Goal: Use online tool/utility: Utilize a website feature to perform a specific function

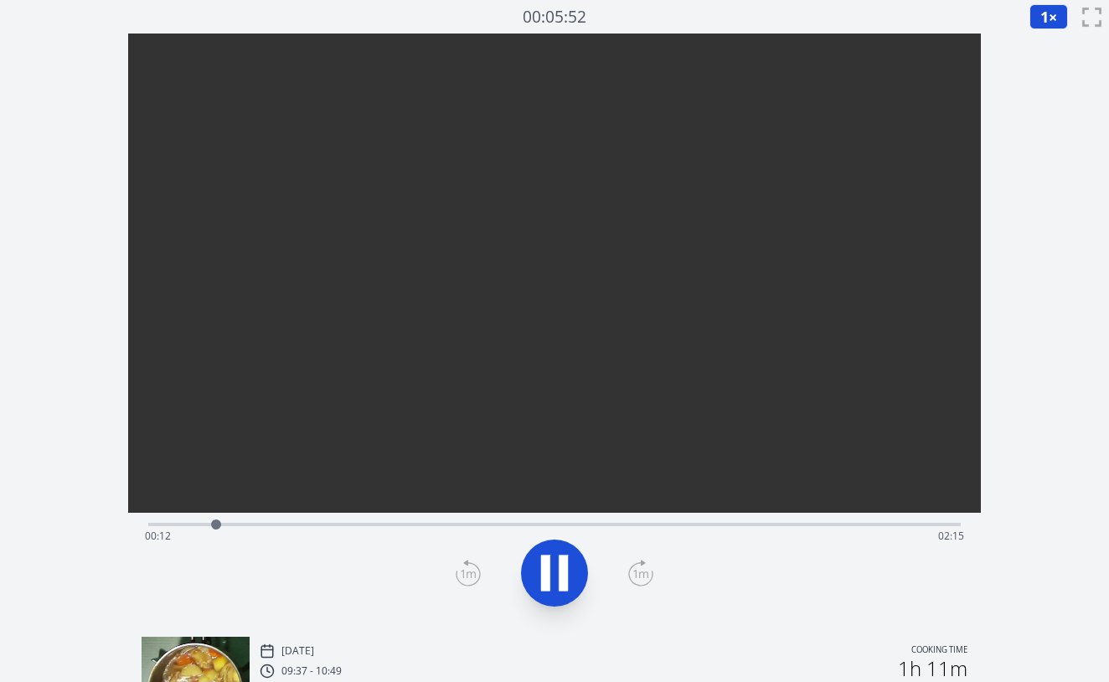
click at [709, 521] on div "Time elapsed: 00:12 Time remaining: 02:15" at bounding box center [554, 523] width 813 height 20
click at [649, 524] on div "Time elapsed: 01:41 Time remaining: 00:45" at bounding box center [555, 536] width 820 height 27
click at [613, 524] on div "Time elapsed: 01:30 Time remaining: 00:56" at bounding box center [555, 536] width 820 height 27
click at [574, 524] on div "Time elapsed: 01:24 Time remaining: 01:02" at bounding box center [555, 536] width 820 height 27
click at [528, 525] on div "Time elapsed: 01:17 Time remaining: 01:10" at bounding box center [555, 536] width 820 height 27
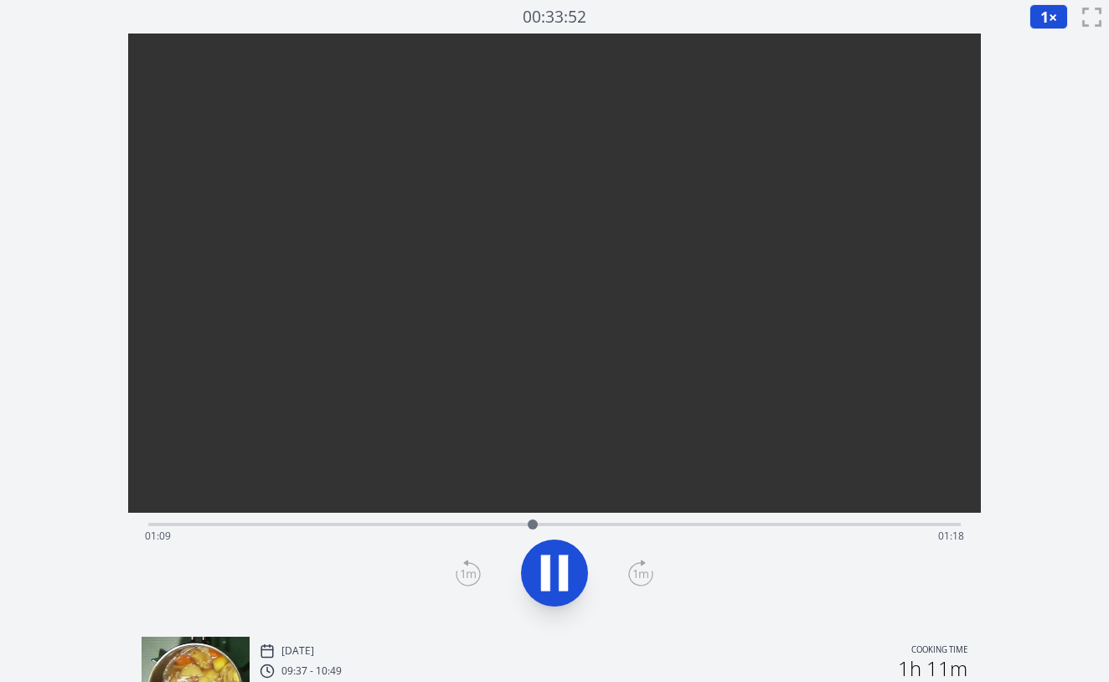
click at [571, 518] on div "Time elapsed: 01:09 Time remaining: 01:18" at bounding box center [554, 523] width 813 height 20
click at [565, 528] on div "Time elapsed: 01:17 Time remaining: 01:09" at bounding box center [555, 536] width 820 height 27
click at [561, 567] on icon at bounding box center [563, 574] width 9 height 36
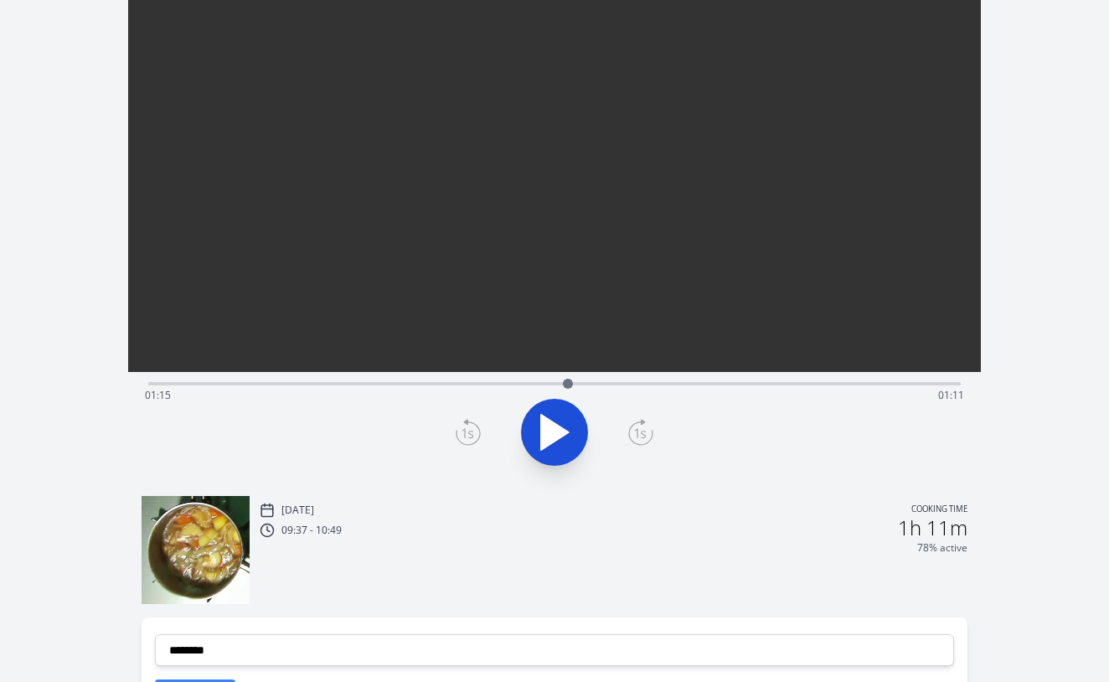
scroll to position [180, 0]
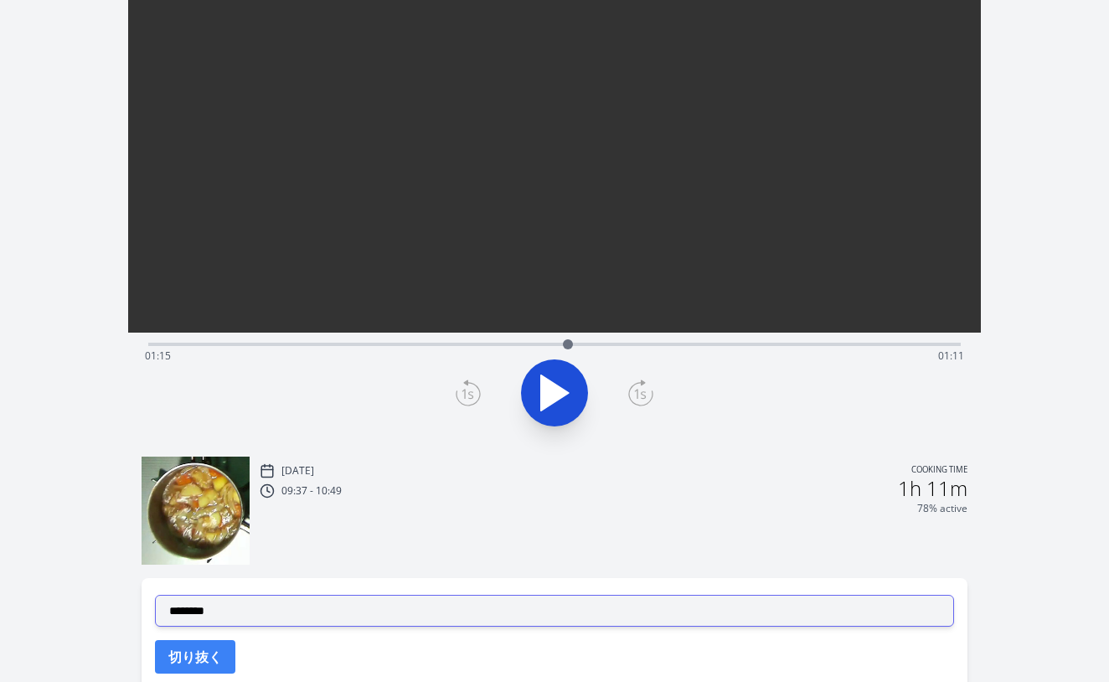
select select "**********"
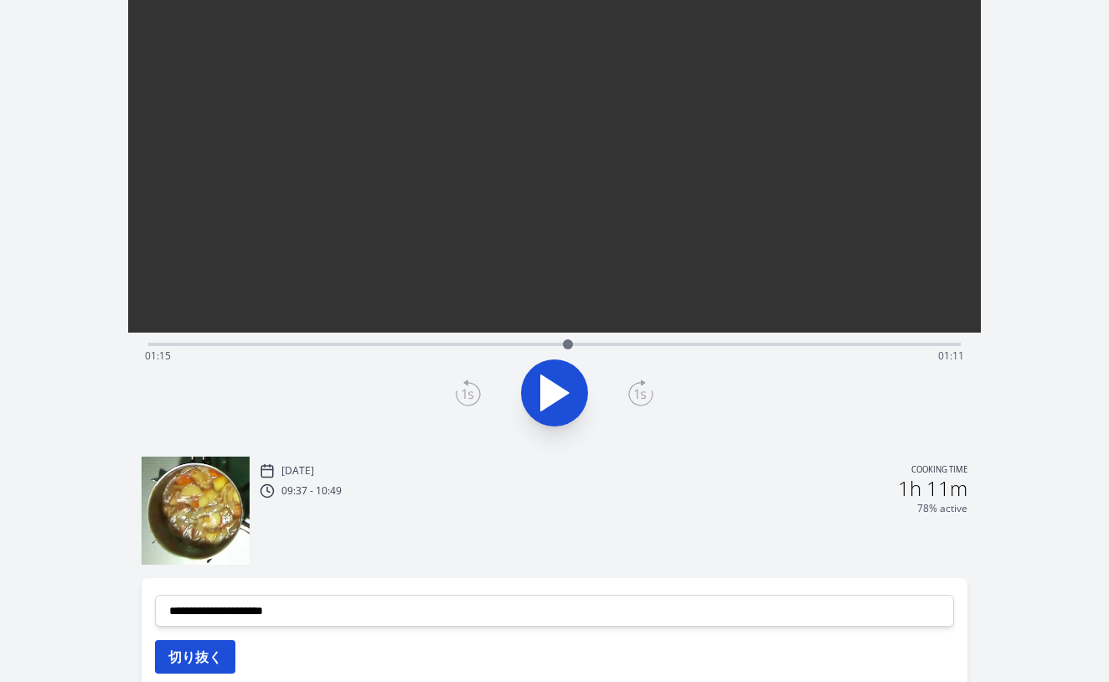
click at [204, 652] on button "切り抜く" at bounding box center [195, 657] width 80 height 34
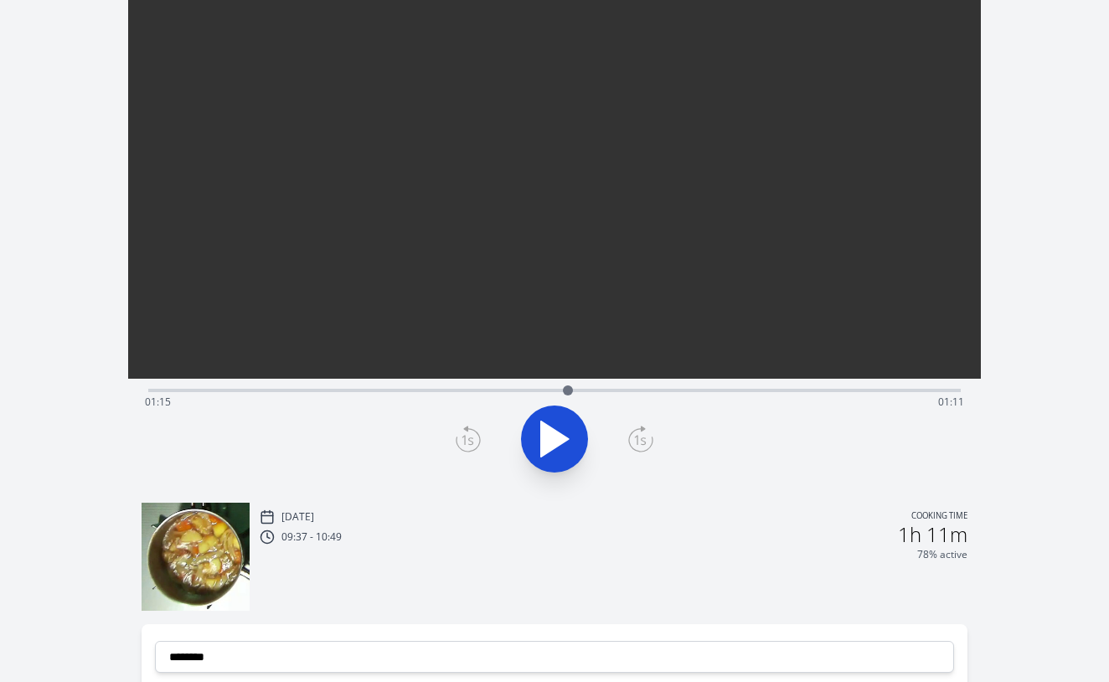
scroll to position [111, 0]
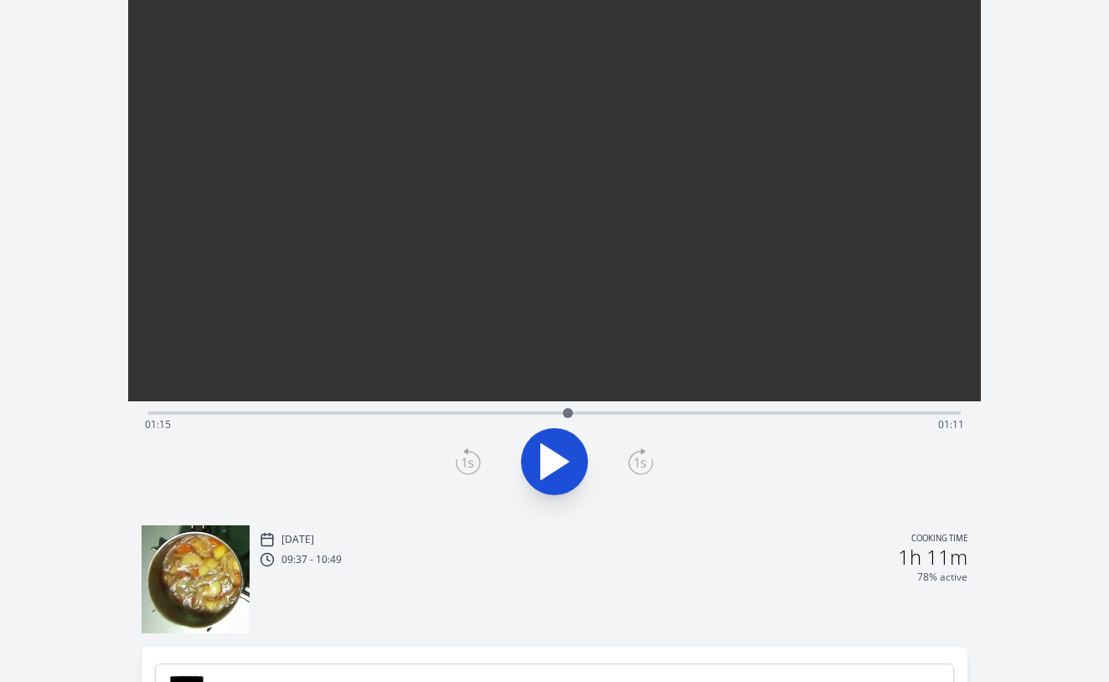
click at [447, 412] on div "Time elapsed: 01:15 Time remaining: 01:11" at bounding box center [555, 424] width 820 height 27
click at [479, 411] on div "Time elapsed: 00:53 Time remaining: 01:33" at bounding box center [555, 424] width 820 height 27
click at [525, 411] on div "Time elapsed: 00:59 Time remaining: 01:27" at bounding box center [555, 424] width 820 height 27
click at [566, 411] on div "Time elapsed: 01:07 Time remaining: 01:19" at bounding box center [554, 411] width 813 height 20
click at [597, 411] on div "Time elapsed: 01:15 Time remaining: 01:12" at bounding box center [554, 411] width 813 height 20
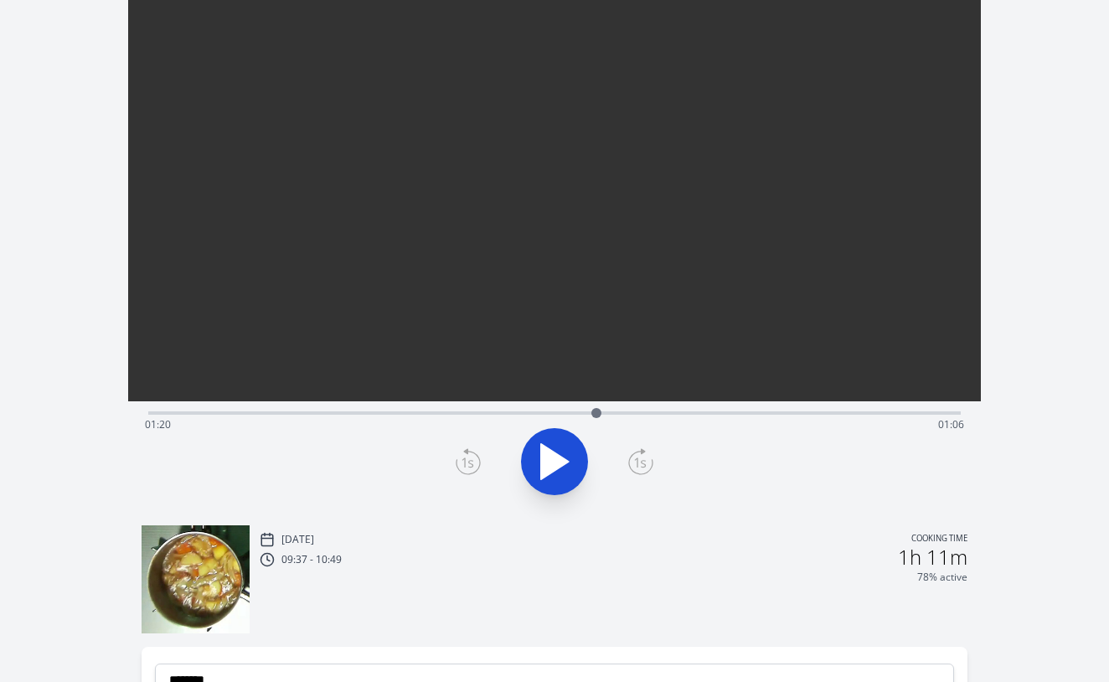
click at [631, 409] on div "Time elapsed: 01:20 Time remaining: 01:06" at bounding box center [554, 411] width 813 height 20
click at [582, 411] on div "Time elapsed: 01:26 Time remaining: 01:00" at bounding box center [555, 424] width 820 height 27
click at [548, 417] on div "Time elapsed: 01:18 Time remaining: 01:09" at bounding box center [555, 424] width 820 height 27
click at [568, 410] on div "Time elapsed: 01:12 Time remaining: 01:15" at bounding box center [554, 411] width 813 height 20
click at [587, 412] on div "Time elapsed: 01:15 Time remaining: 01:11" at bounding box center [555, 424] width 820 height 27
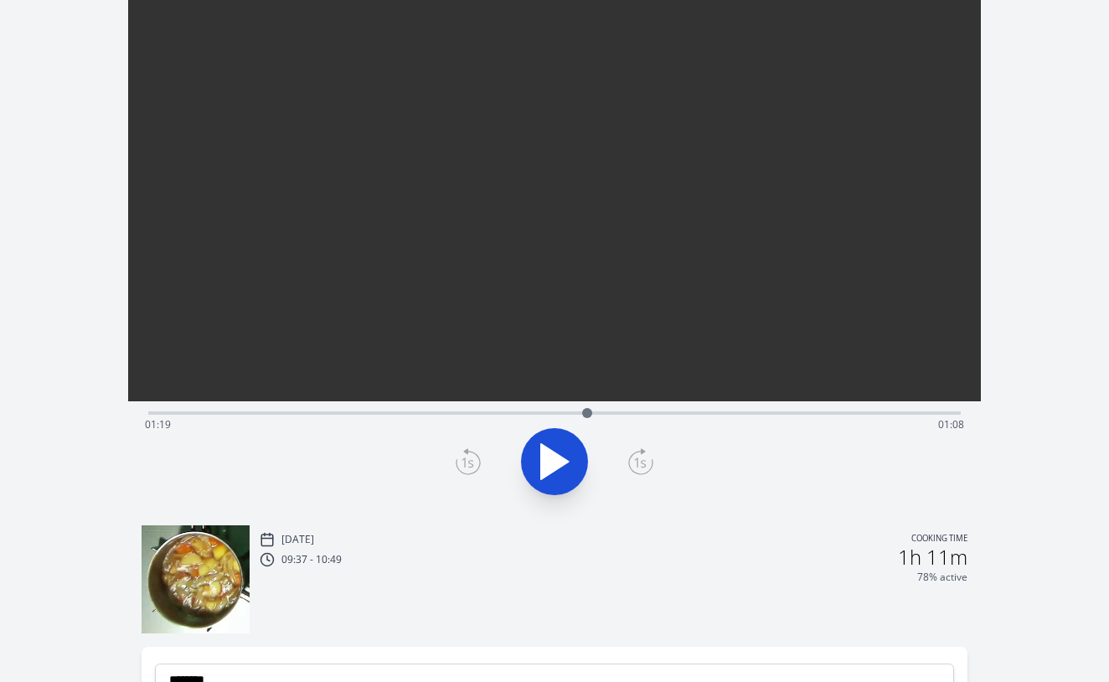
click at [608, 413] on div "Time elapsed: 01:19 Time remaining: 01:08" at bounding box center [555, 424] width 820 height 27
click at [634, 413] on div "Time elapsed: 01:22 Time remaining: 01:04" at bounding box center [555, 424] width 820 height 27
click at [661, 410] on div "Time elapsed: 01:27 Time remaining: 00:59" at bounding box center [554, 411] width 813 height 20
click at [731, 412] on div "Time elapsed: 01:32 Time remaining: 00:55" at bounding box center [555, 424] width 820 height 27
click at [781, 412] on div "Time elapsed: 01:44 Time remaining: 00:42" at bounding box center [555, 424] width 820 height 27
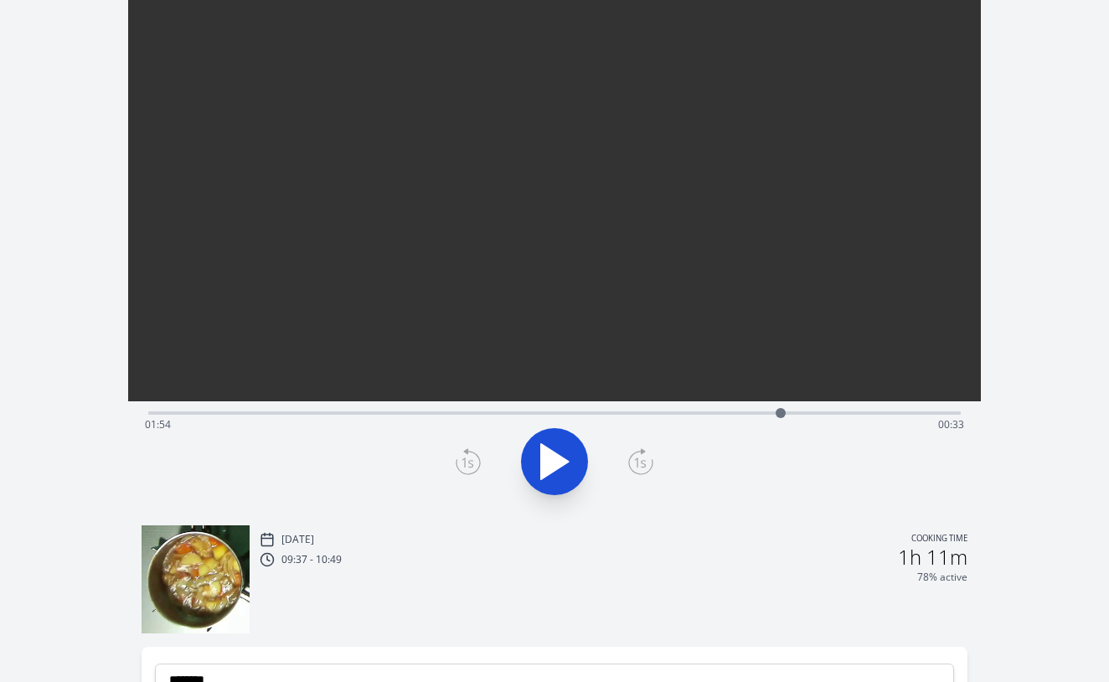
click at [584, 411] on div "Time elapsed: 01:54 Time remaining: 00:33" at bounding box center [554, 411] width 813 height 20
click at [555, 410] on div "Time elapsed: 01:18 Time remaining: 01:08" at bounding box center [554, 411] width 813 height 20
click at [572, 410] on div "Time elapsed: 01:13 Time remaining: 01:14" at bounding box center [554, 411] width 813 height 20
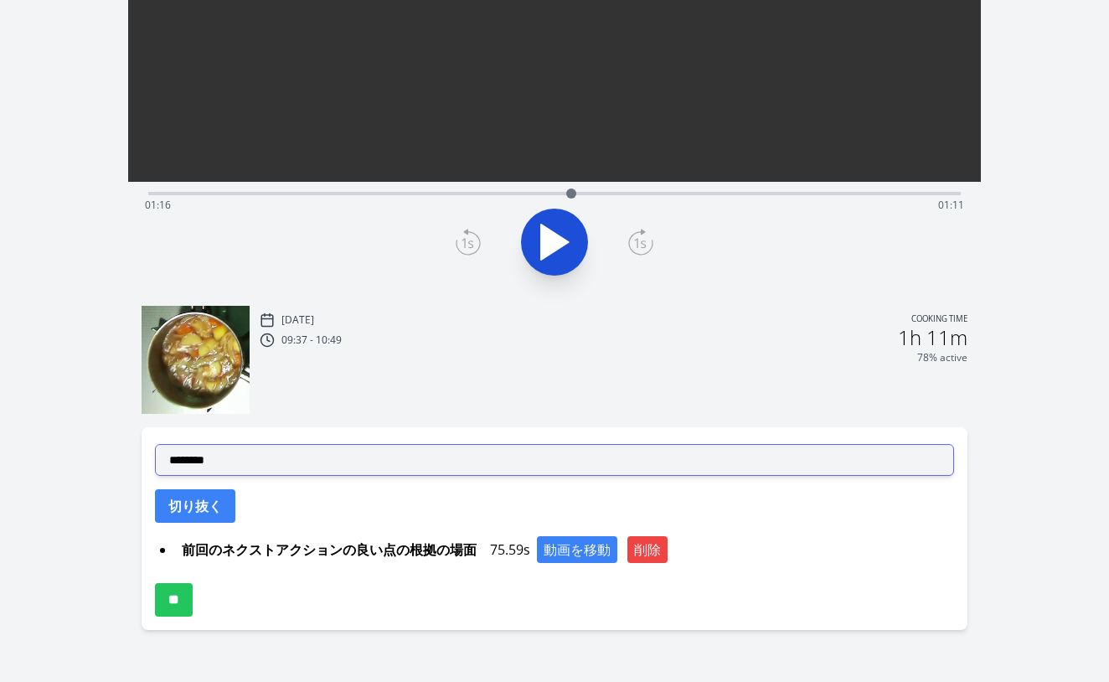
scroll to position [331, 0]
select select "**********"
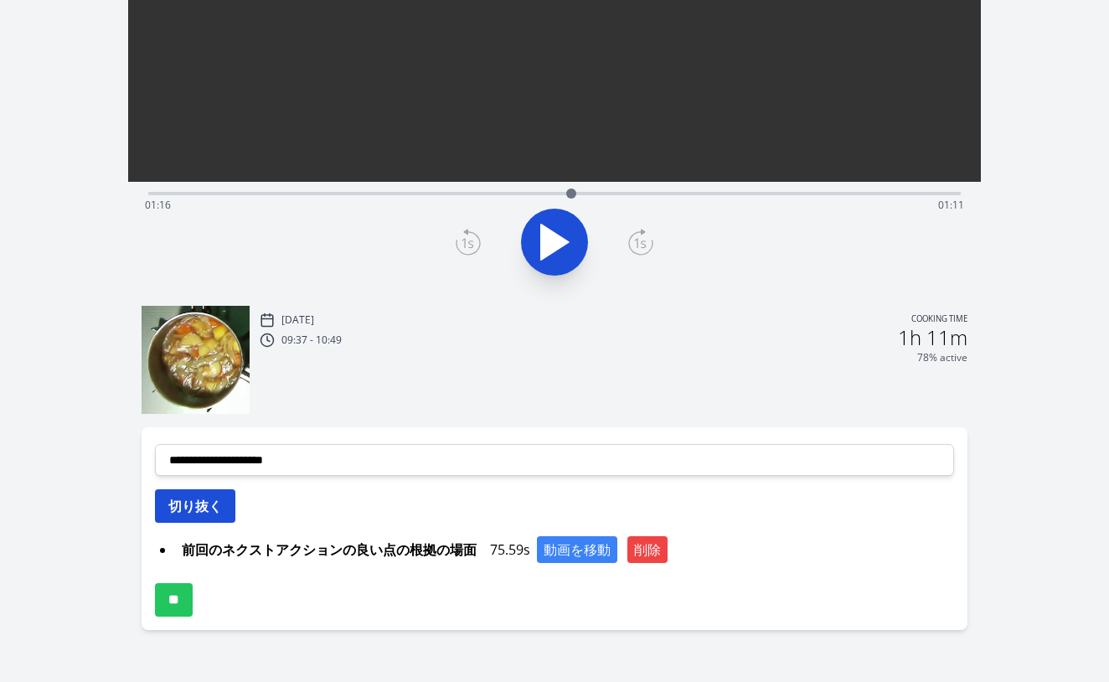
click at [209, 511] on button "切り抜く" at bounding box center [195, 506] width 80 height 34
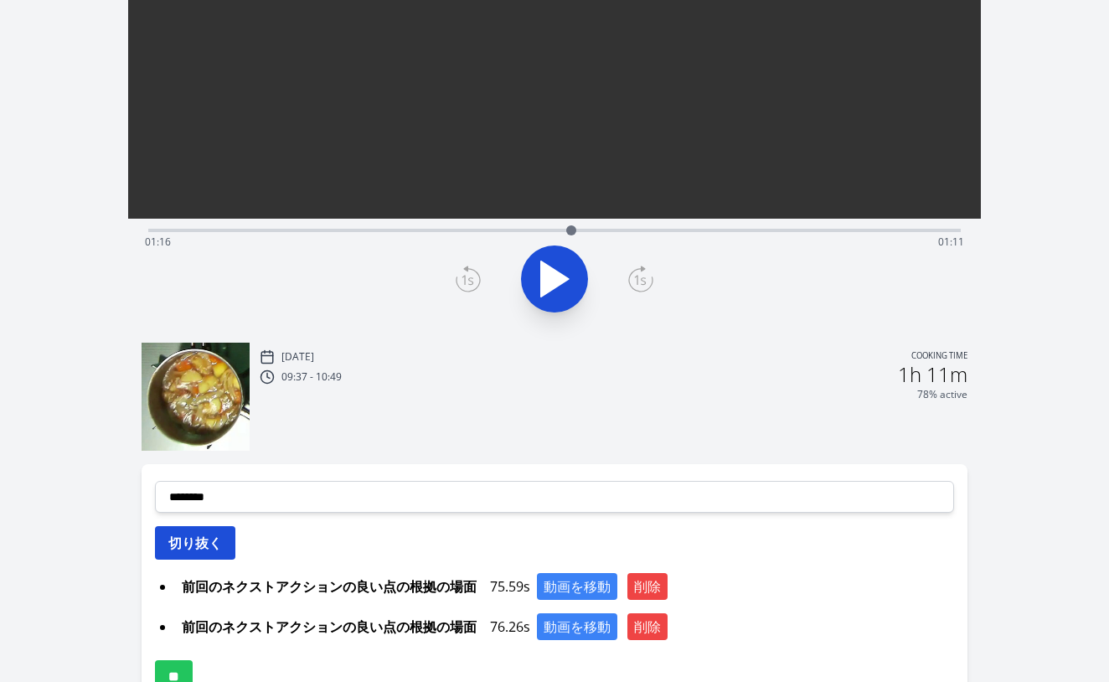
scroll to position [265, 0]
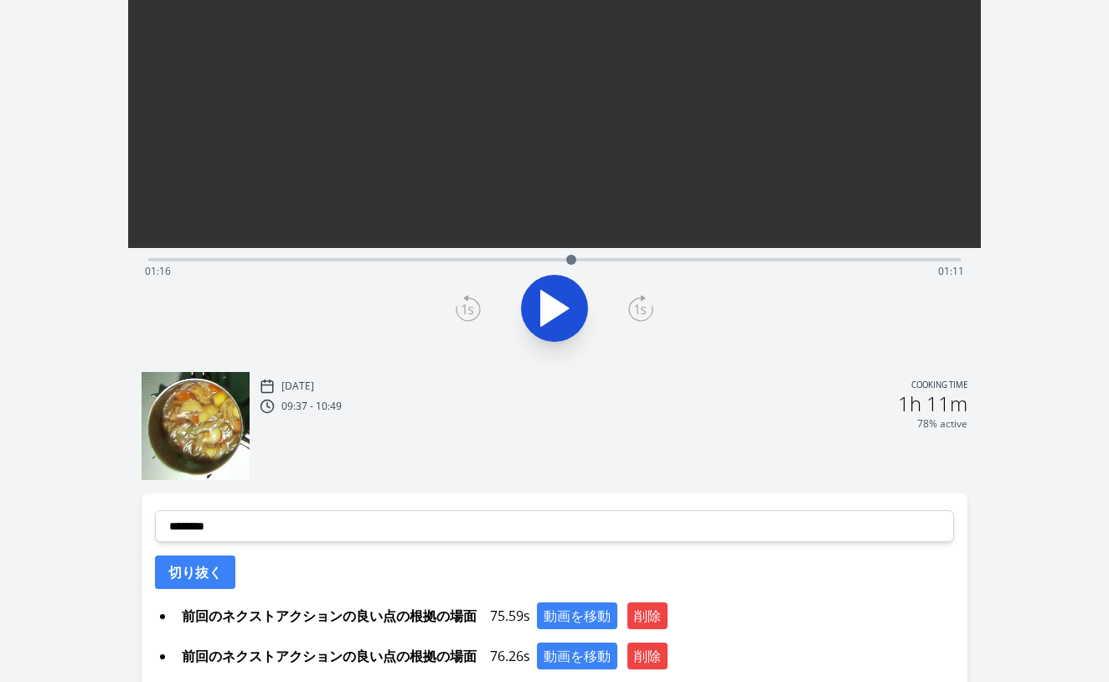
click at [544, 258] on div "Time elapsed: 01:16 Time remaining: 01:11" at bounding box center [555, 271] width 820 height 27
click at [551, 259] on div at bounding box center [543, 259] width 25 height 25
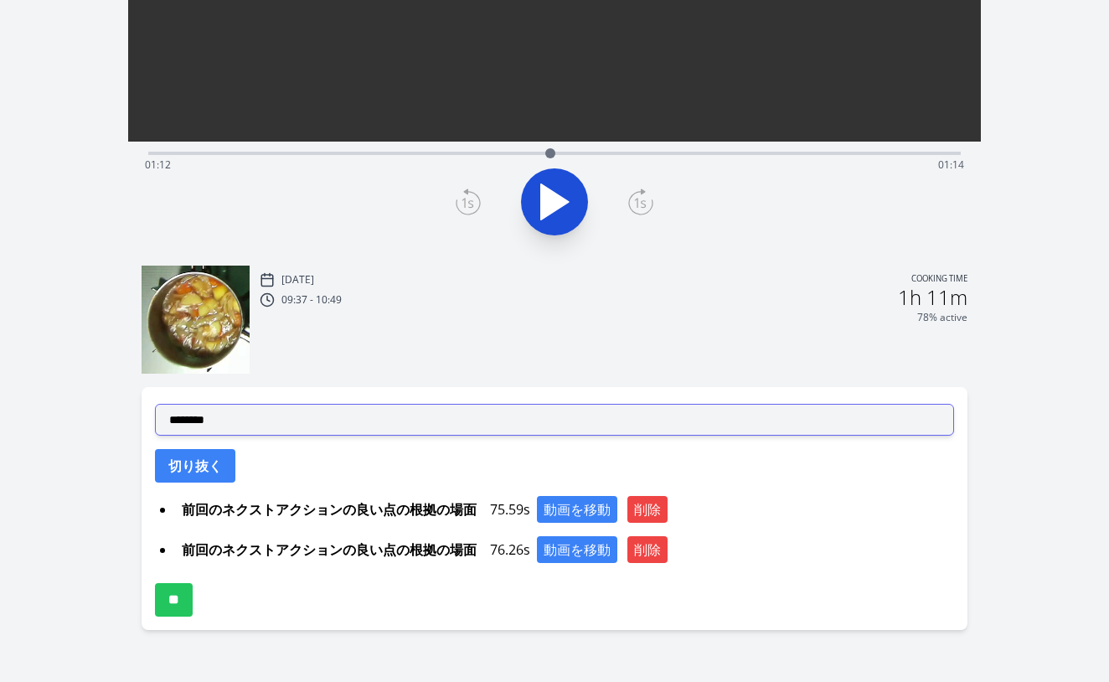
scroll to position [371, 0]
select select "**********"
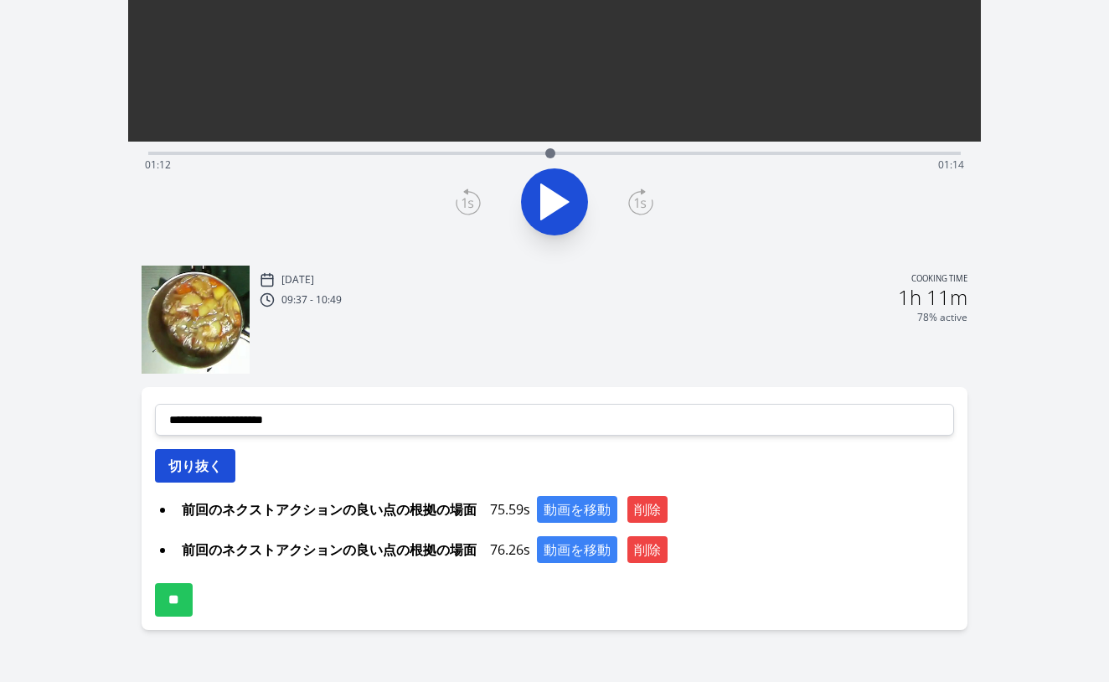
click at [205, 471] on button "切り抜く" at bounding box center [195, 466] width 80 height 34
select select
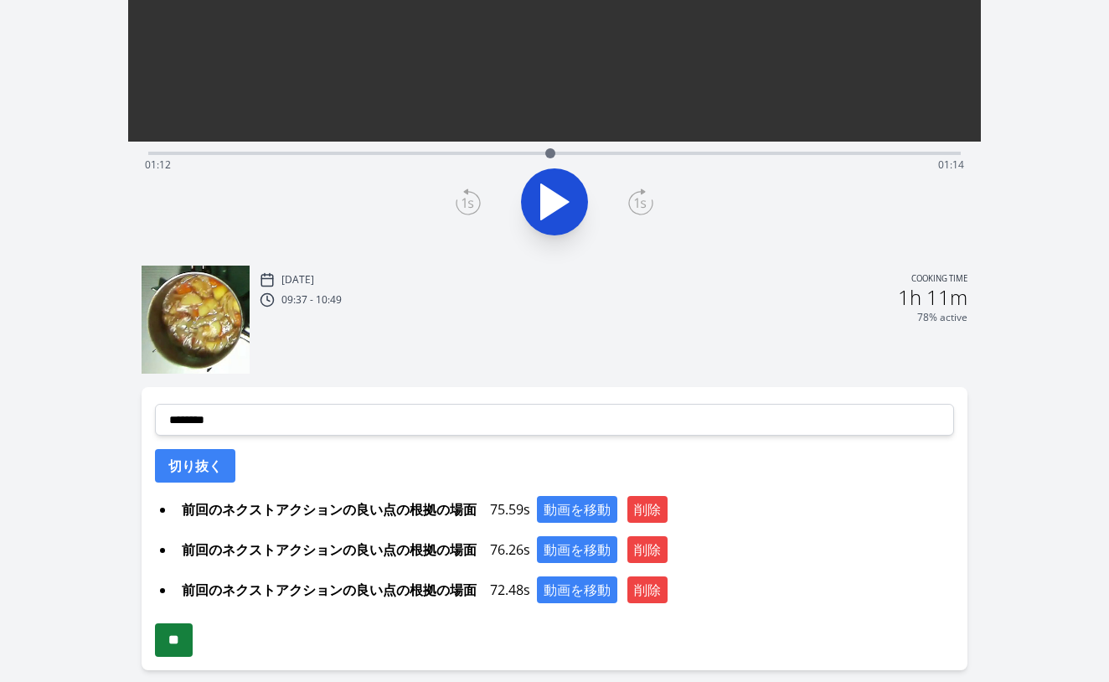
click at [179, 649] on input "**" at bounding box center [174, 640] width 38 height 34
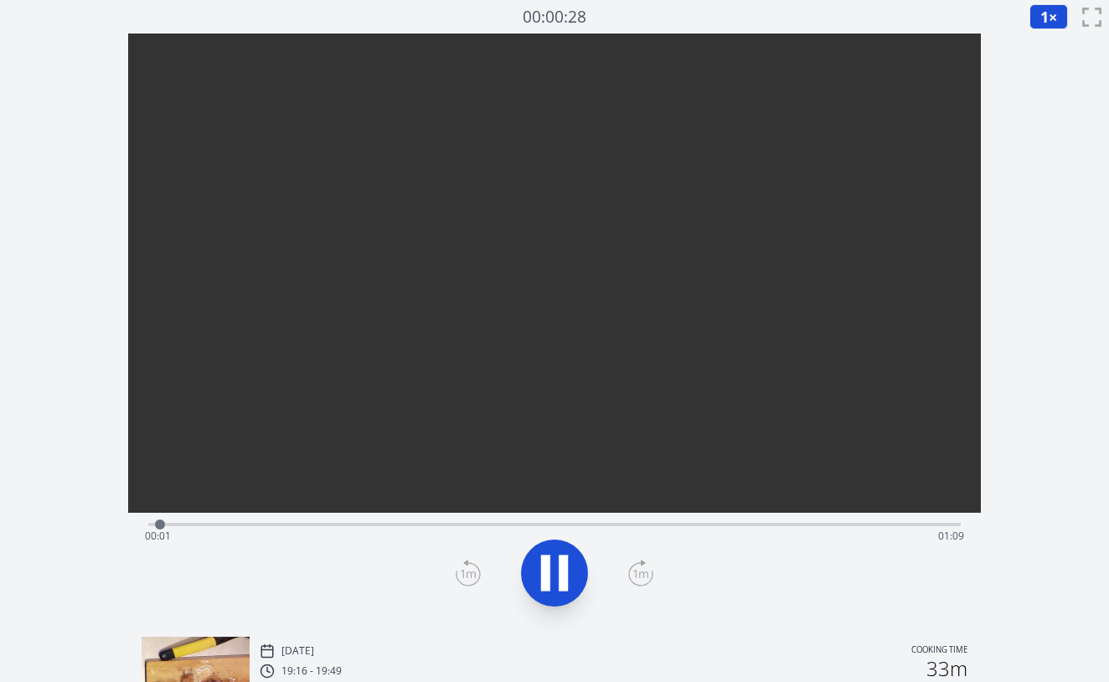
click at [227, 530] on div "Time elapsed: 00:01 Time remaining: 01:09" at bounding box center [555, 536] width 820 height 27
click at [571, 570] on icon at bounding box center [554, 573] width 47 height 47
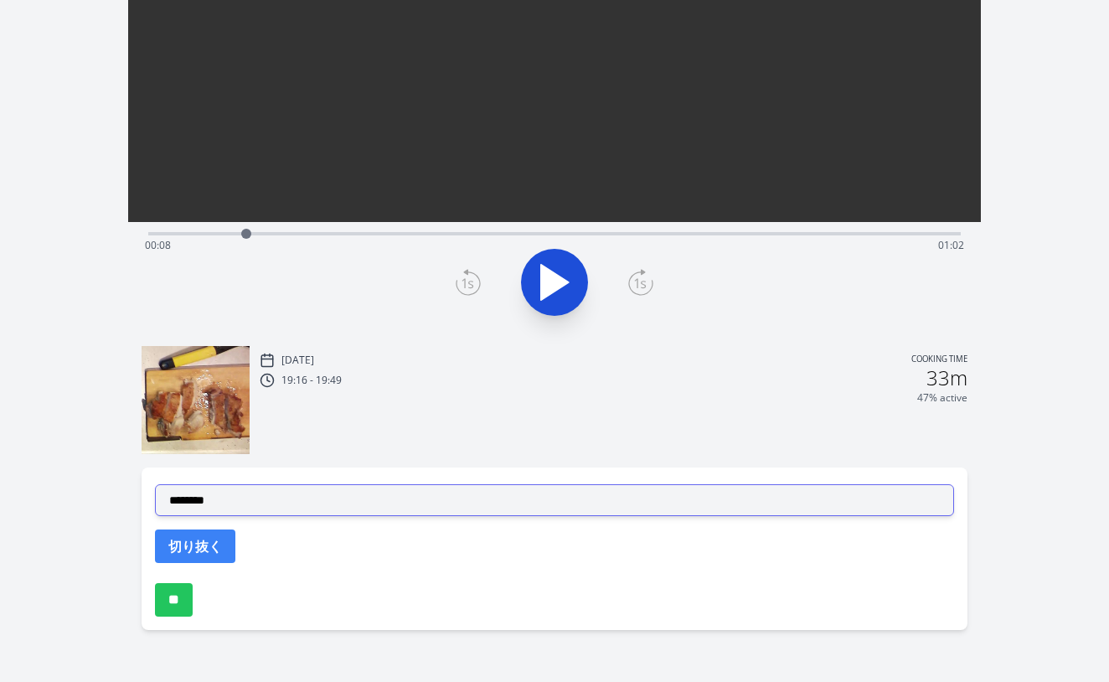
scroll to position [291, 0]
select select "**********"
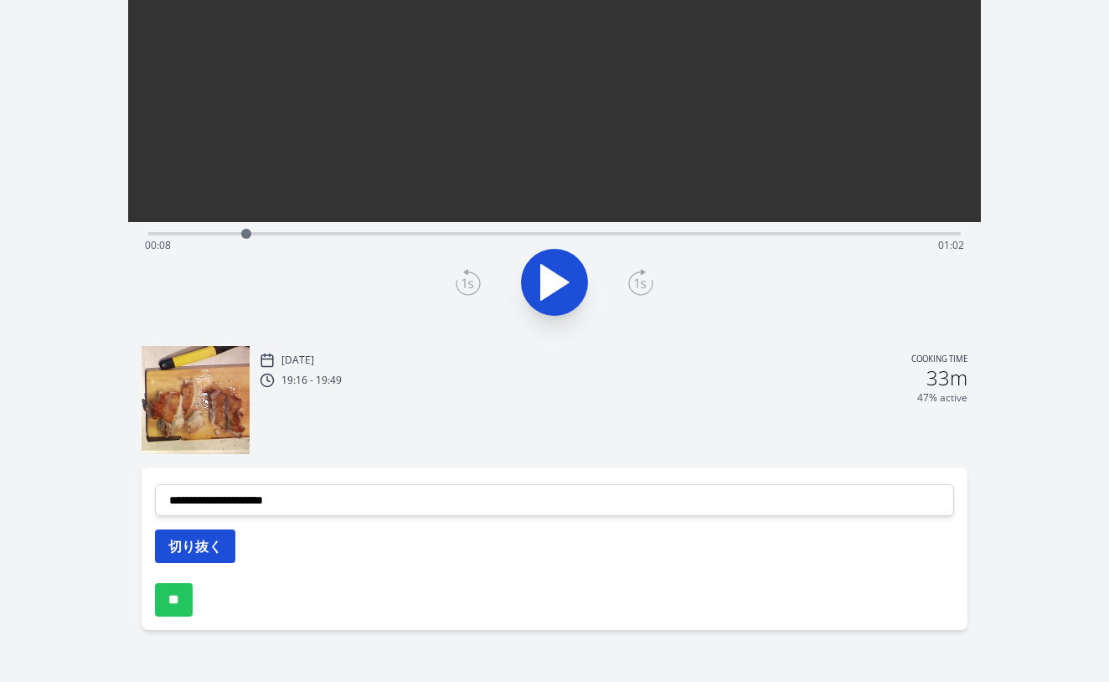
click at [210, 540] on button "切り抜く" at bounding box center [195, 547] width 80 height 34
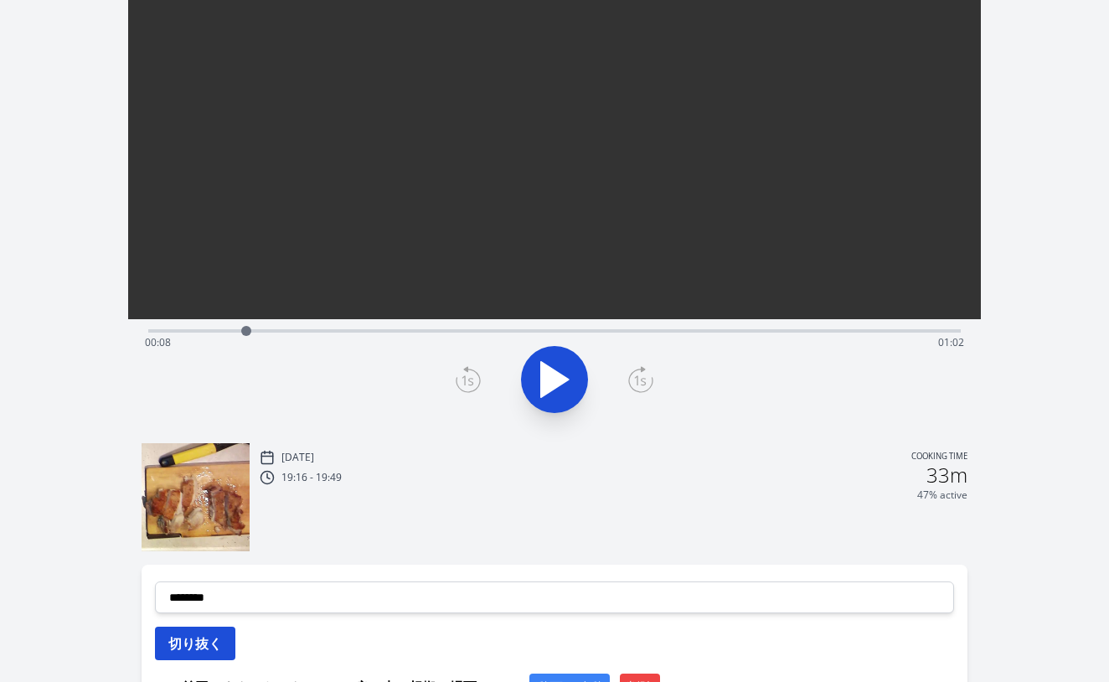
scroll to position [151, 0]
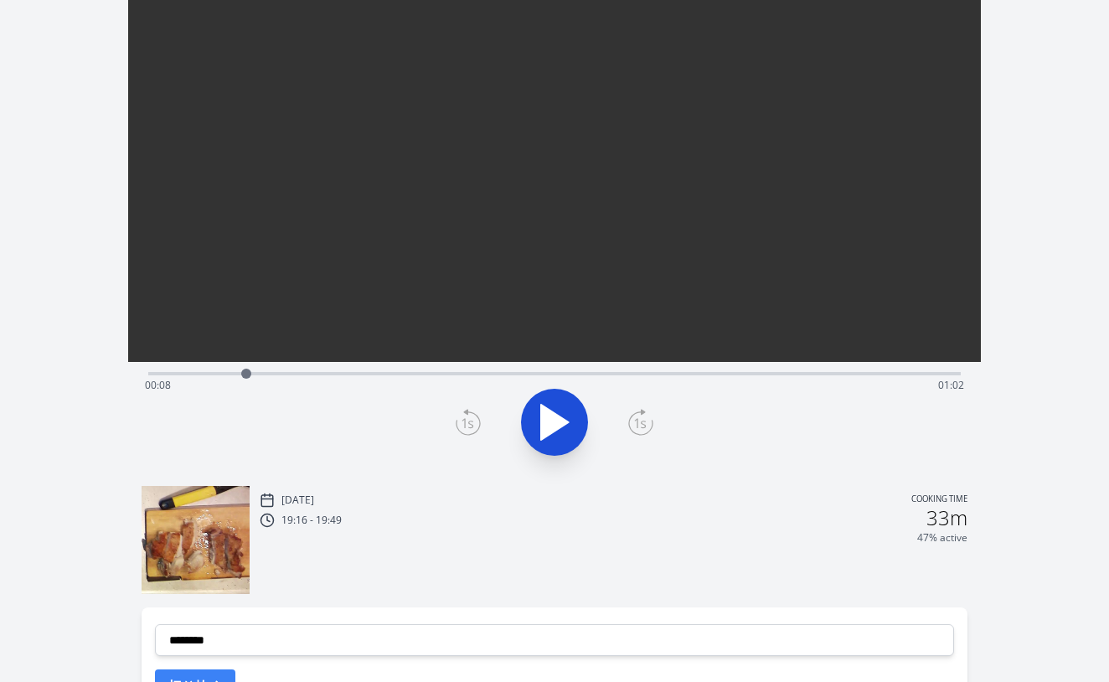
click at [333, 371] on div "Time elapsed: 00:08 Time remaining: 01:02" at bounding box center [554, 372] width 813 height 20
click at [380, 374] on div "Time elapsed: 00:15 Time remaining: 00:54" at bounding box center [555, 385] width 820 height 27
click at [403, 375] on div "Time elapsed: 00:19 Time remaining: 00:50" at bounding box center [555, 385] width 820 height 27
click at [411, 380] on div at bounding box center [402, 373] width 25 height 25
click at [422, 379] on div at bounding box center [410, 373] width 25 height 25
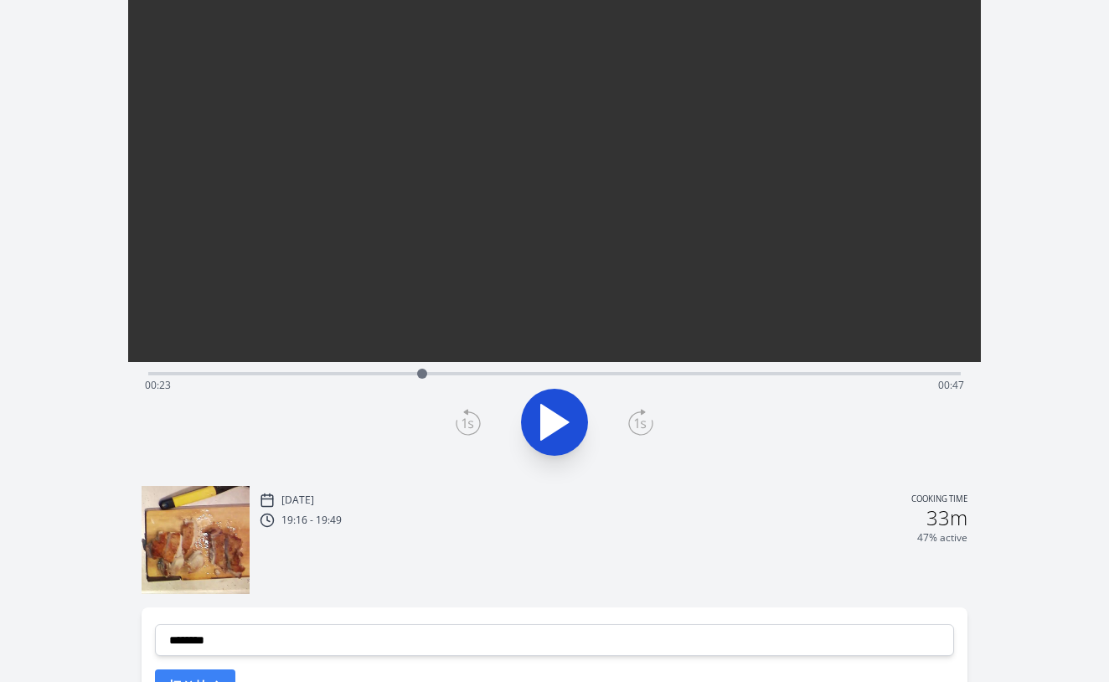
click at [442, 375] on div "Time elapsed: 00:23 Time remaining: 00:47" at bounding box center [555, 385] width 820 height 27
click at [461, 375] on div "Time elapsed: 00:25 Time remaining: 00:45" at bounding box center [555, 385] width 820 height 27
click at [490, 374] on div "Time elapsed: 00:26 Time remaining: 00:43" at bounding box center [555, 385] width 820 height 27
click at [531, 374] on div "Time elapsed: 00:29 Time remaining: 00:41" at bounding box center [555, 385] width 820 height 27
click at [570, 378] on div "Time elapsed: 00:32 Time remaining: 00:37" at bounding box center [555, 385] width 820 height 27
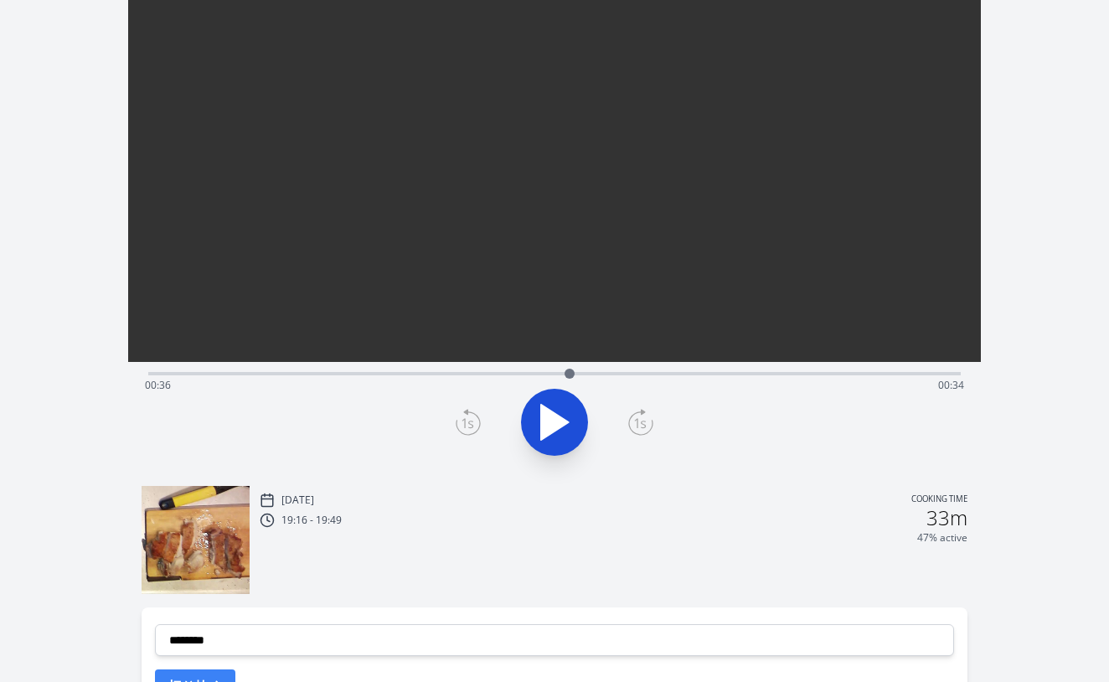
click at [576, 378] on div at bounding box center [569, 373] width 25 height 25
click at [583, 377] on div at bounding box center [583, 373] width 25 height 25
click at [612, 376] on div "Time elapsed: 00:37 Time remaining: 00:33" at bounding box center [555, 385] width 820 height 27
click at [630, 375] on div "Time elapsed: 00:39 Time remaining: 00:30" at bounding box center [555, 385] width 820 height 27
click at [630, 375] on div at bounding box center [630, 374] width 10 height 10
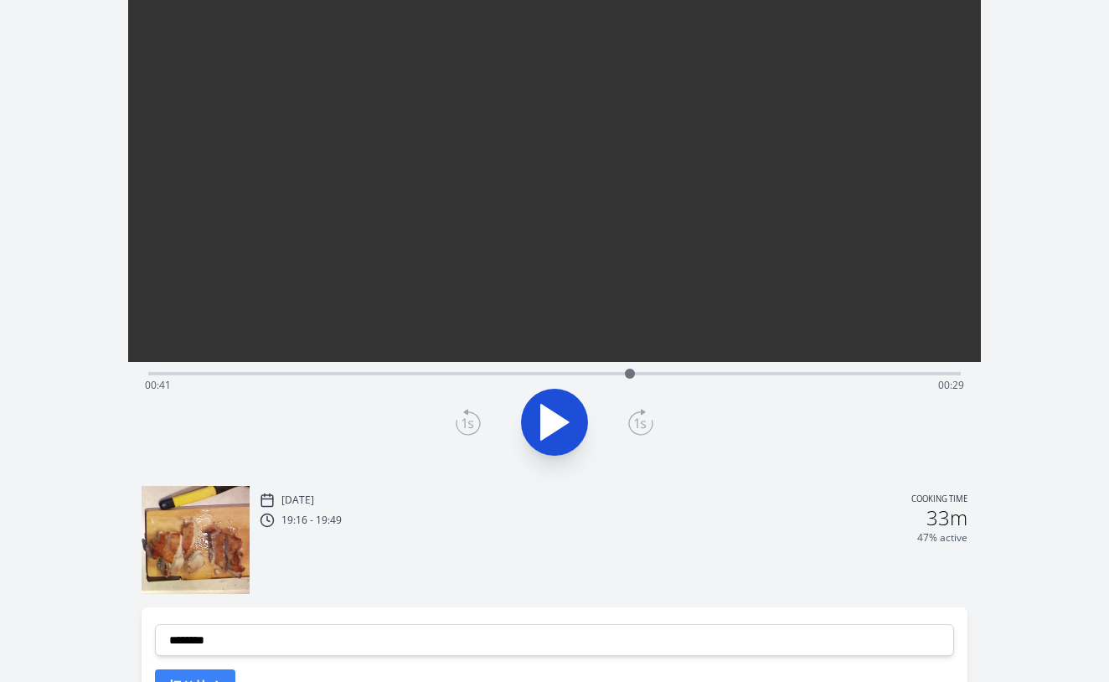
click at [655, 372] on div "Time elapsed: 00:41 Time remaining: 00:29" at bounding box center [555, 385] width 820 height 27
click at [682, 372] on div "Time elapsed: 00:43 Time remaining: 00:27" at bounding box center [555, 385] width 820 height 27
click at [708, 371] on div "Time elapsed: 00:45 Time remaining: 00:24" at bounding box center [554, 372] width 813 height 20
click at [743, 370] on div "Time elapsed: 00:47 Time remaining: 00:22" at bounding box center [554, 372] width 813 height 20
click at [697, 376] on div "Time elapsed: 00:51 Time remaining: 00:19" at bounding box center [555, 385] width 820 height 27
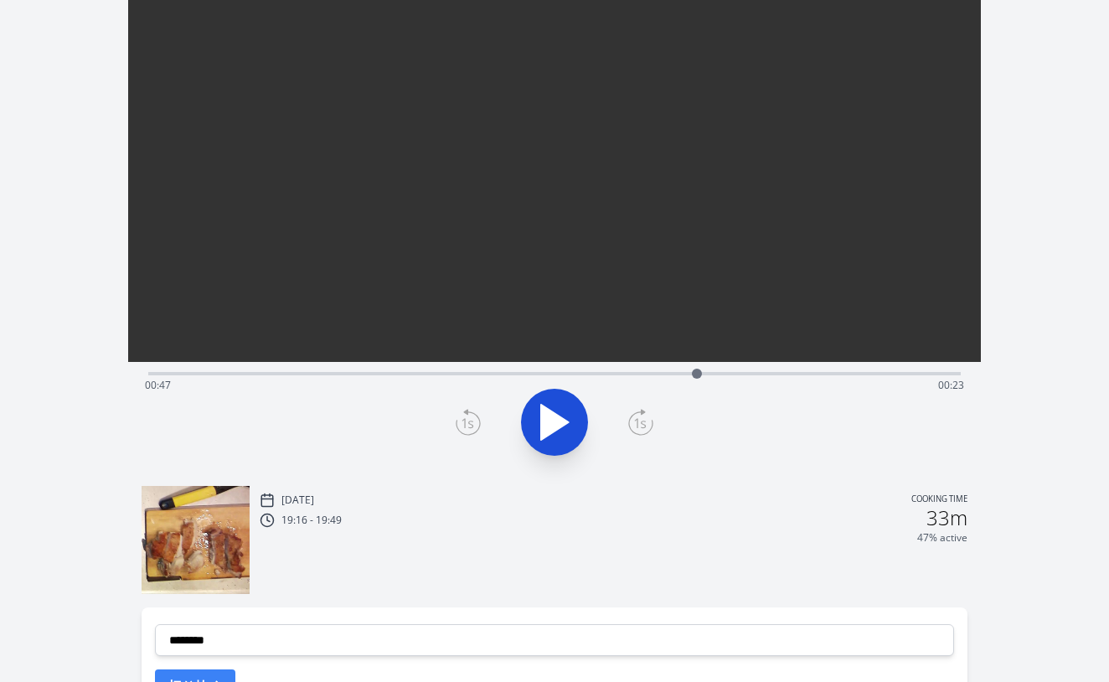
click at [654, 378] on div "Time elapsed: 00:47 Time remaining: 00:23" at bounding box center [555, 385] width 820 height 27
click at [608, 377] on div "Time elapsed: 00:43 Time remaining: 00:27" at bounding box center [555, 385] width 820 height 27
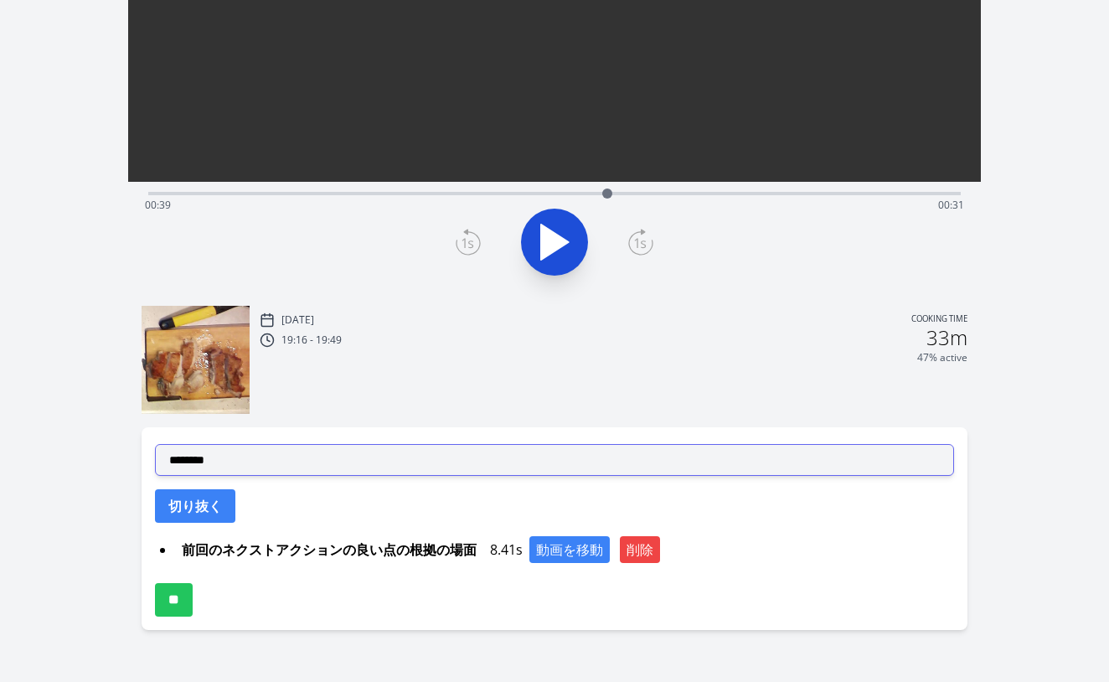
scroll to position [331, 0]
select select "**********"
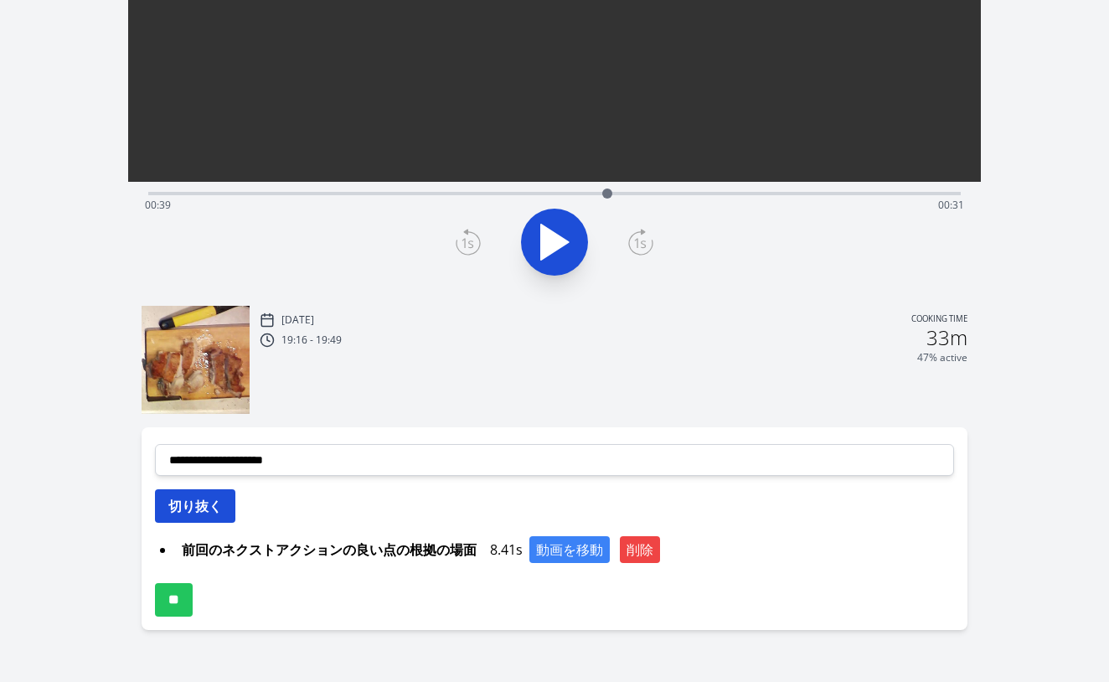
click at [224, 518] on button "切り抜く" at bounding box center [195, 506] width 80 height 34
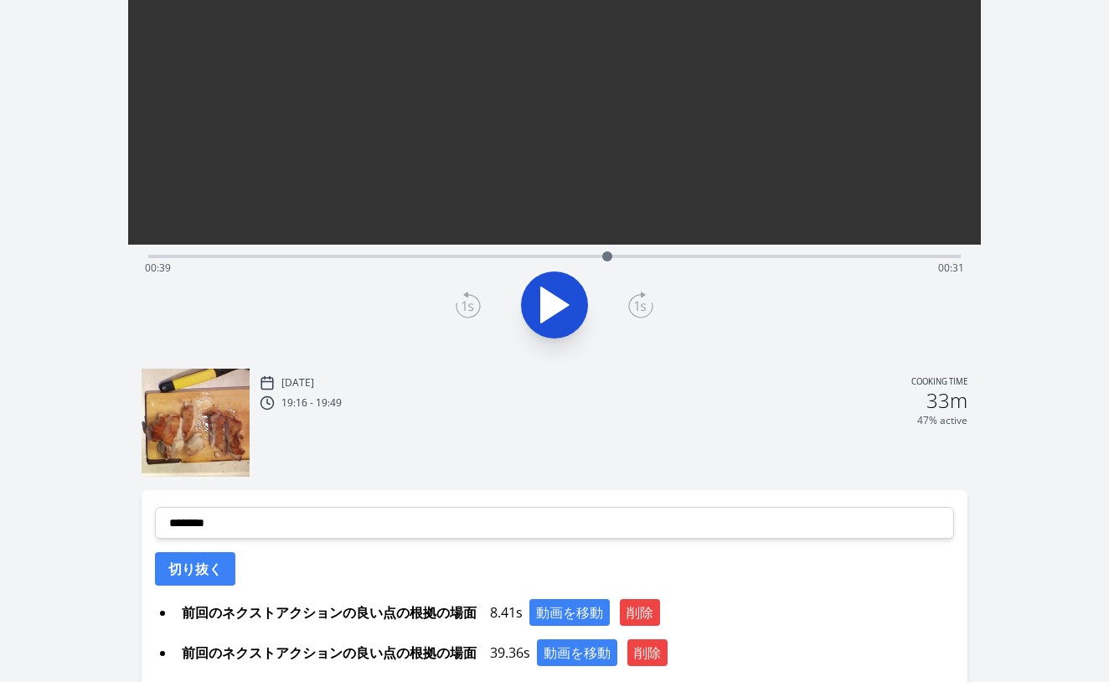
scroll to position [186, 0]
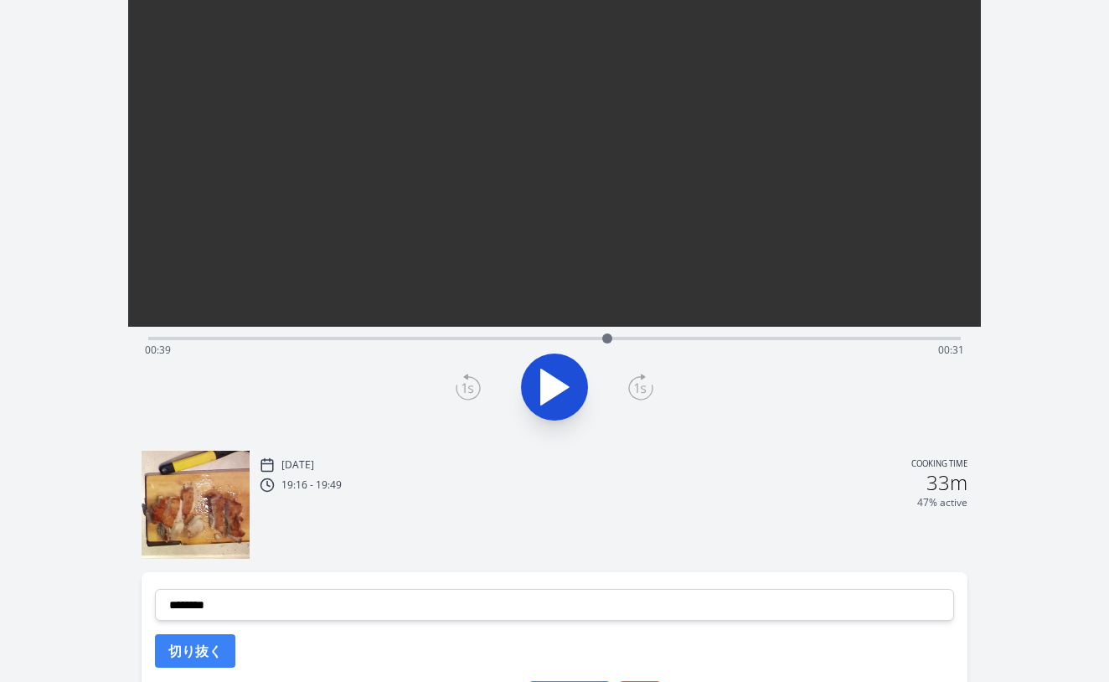
click at [421, 344] on div "Time elapsed: 00:39 Time remaining: 00:31" at bounding box center [555, 350] width 820 height 27
click at [439, 339] on div "Time elapsed: 00:23 Time remaining: 00:47" at bounding box center [555, 350] width 820 height 27
click at [481, 339] on div "Time elapsed: 00:24 Time remaining: 00:45" at bounding box center [555, 350] width 820 height 27
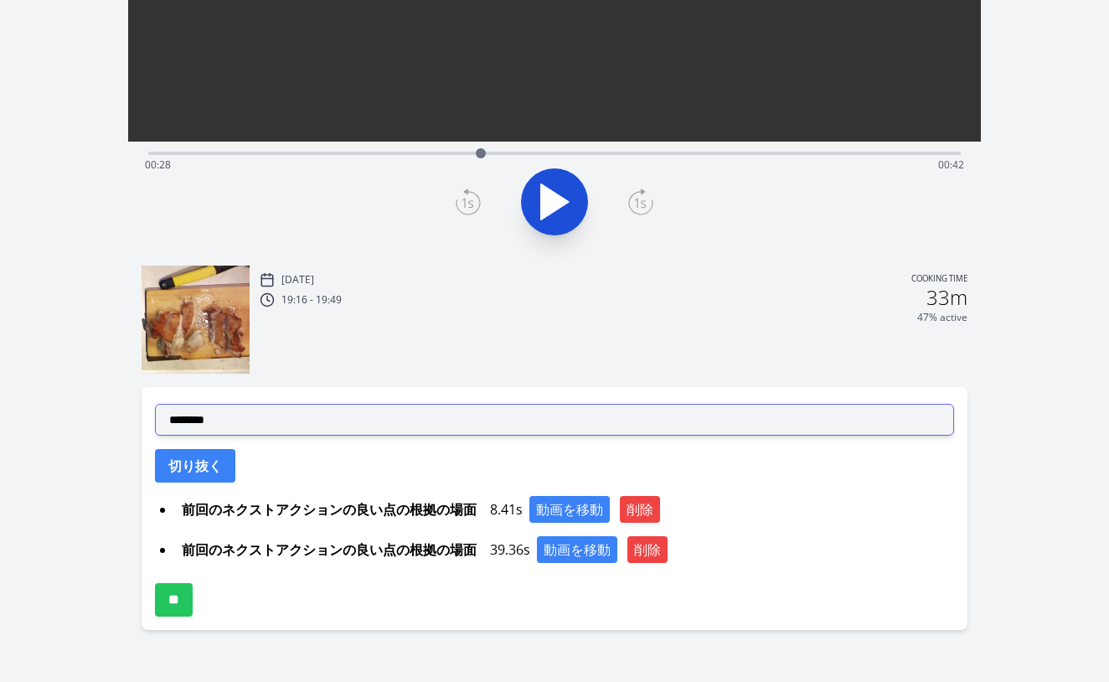
scroll to position [371, 0]
select select "**********"
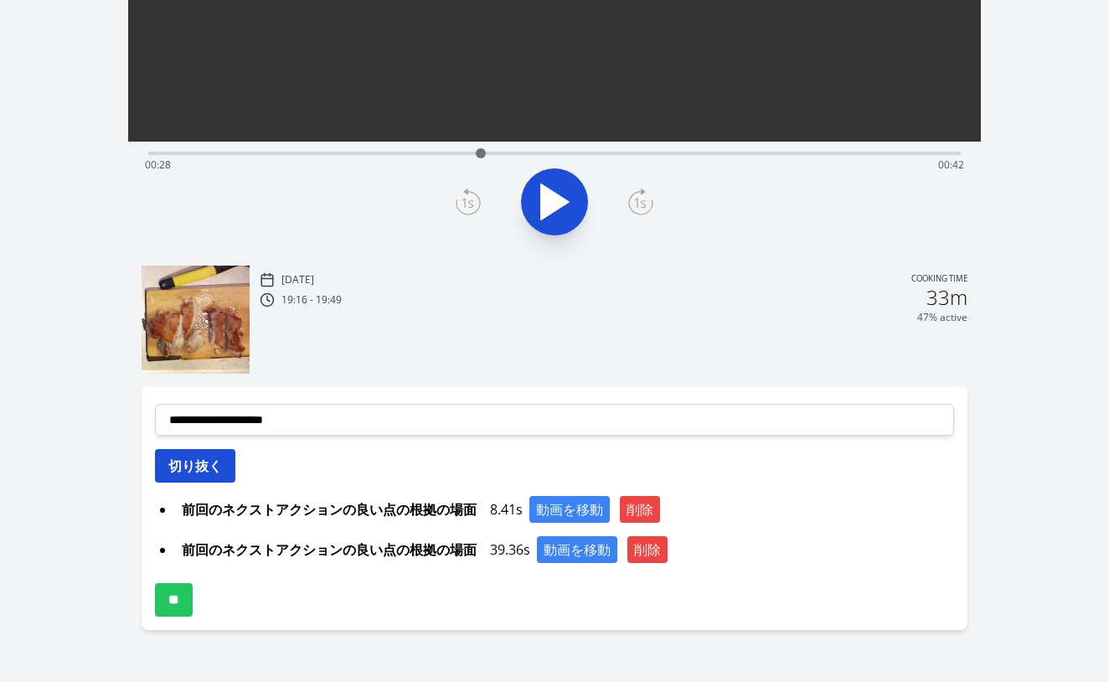
click at [210, 468] on button "切り抜く" at bounding box center [195, 466] width 80 height 34
select select
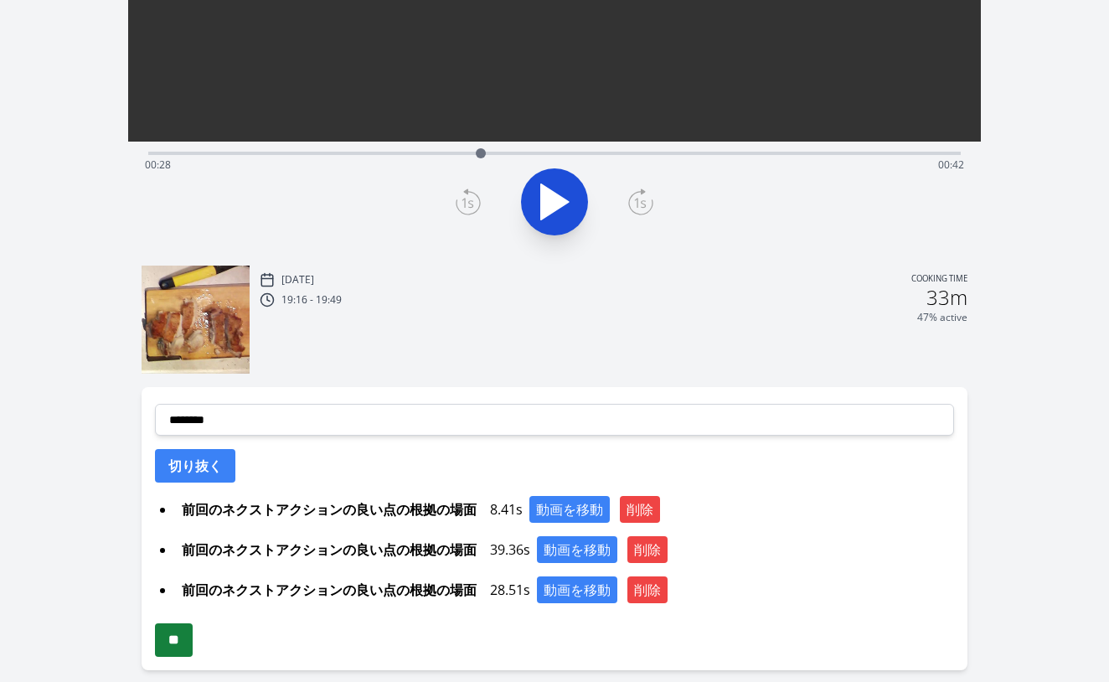
click at [193, 652] on input "**" at bounding box center [174, 640] width 38 height 34
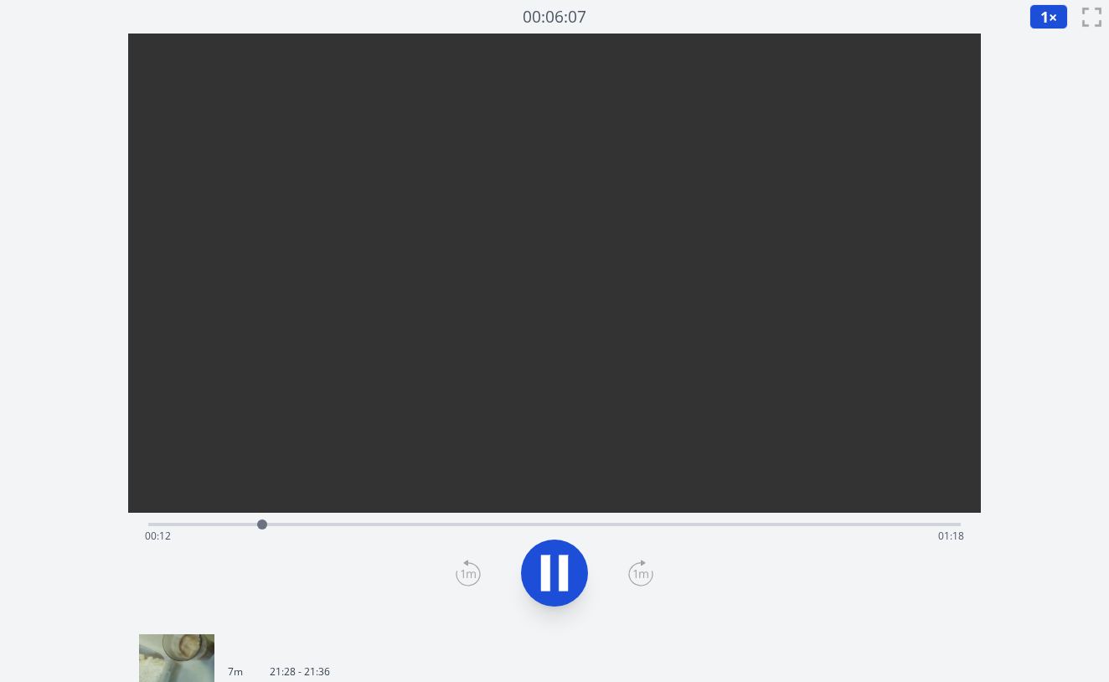
click at [387, 522] on div "Time elapsed: 00:12 Time remaining: 01:18" at bounding box center [554, 523] width 813 height 20
click at [473, 523] on div "Time elapsed: 00:26 Time remaining: 01:03" at bounding box center [555, 536] width 820 height 27
click at [546, 569] on icon at bounding box center [545, 574] width 9 height 36
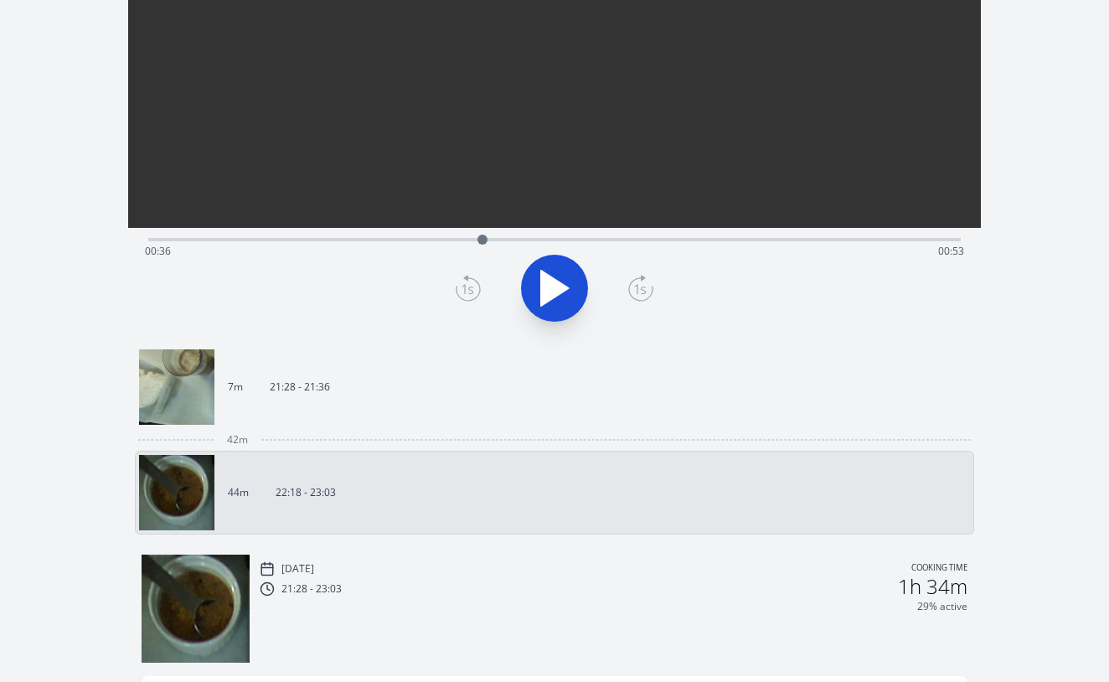
scroll to position [429, 0]
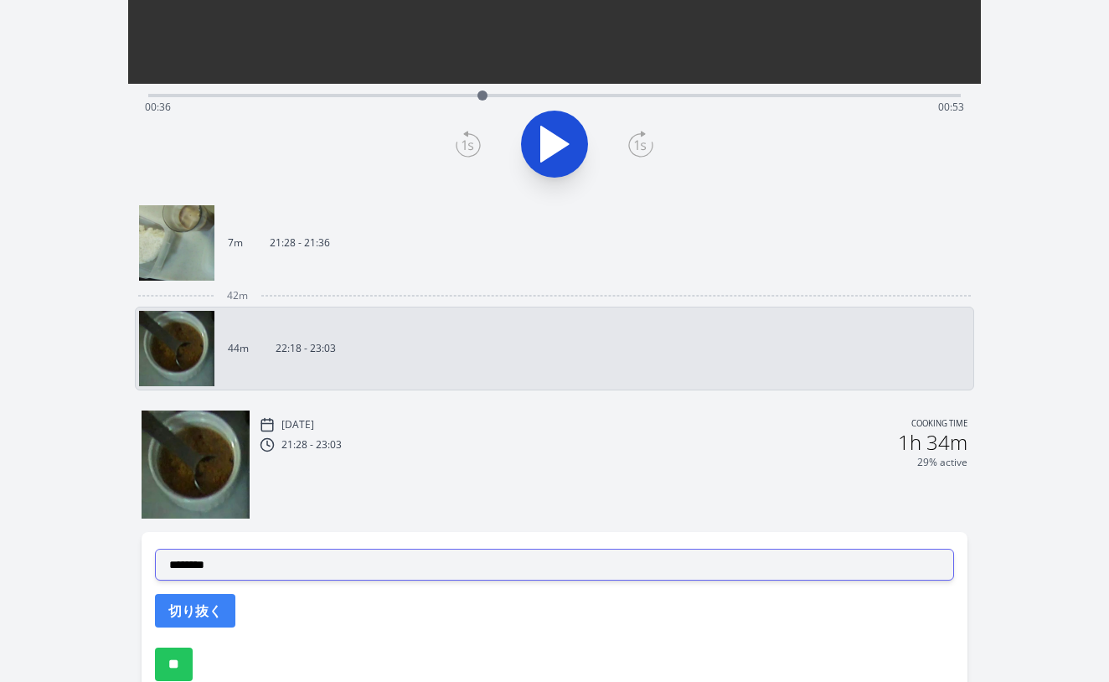
select select "**********"
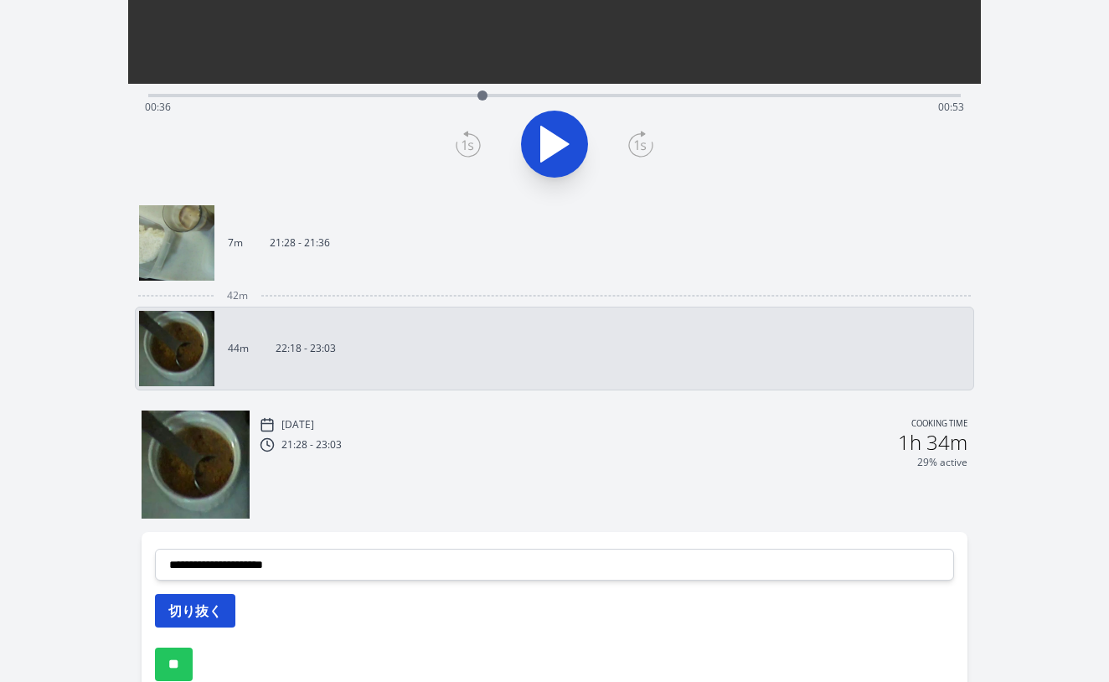
click at [193, 601] on button "切り抜く" at bounding box center [195, 611] width 80 height 34
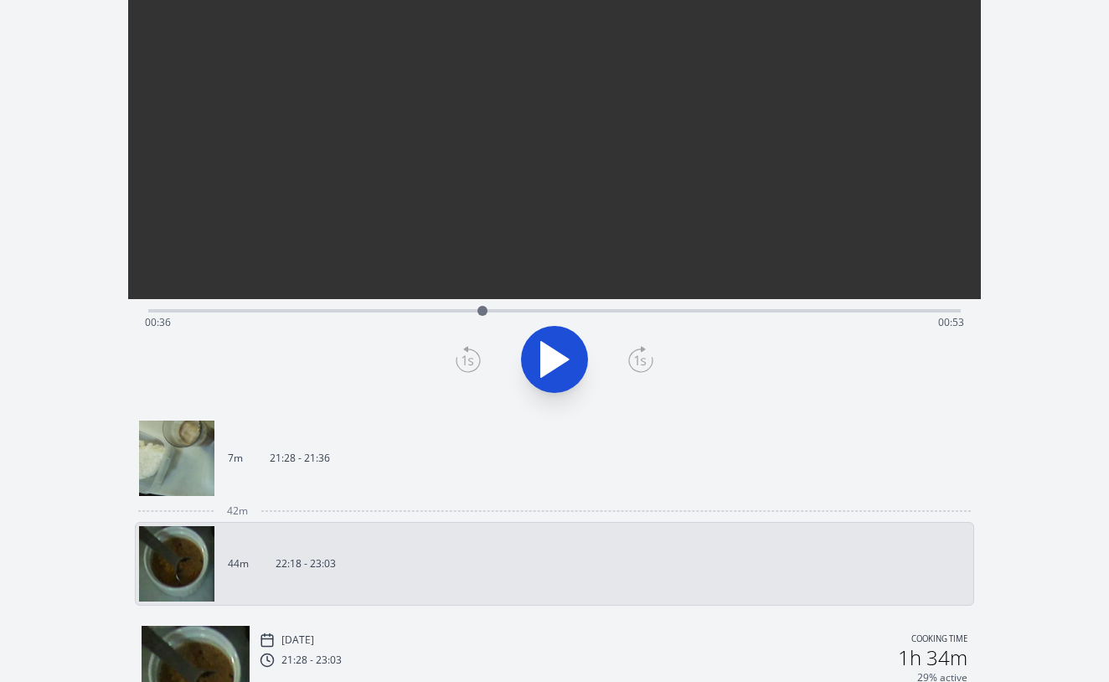
scroll to position [110, 0]
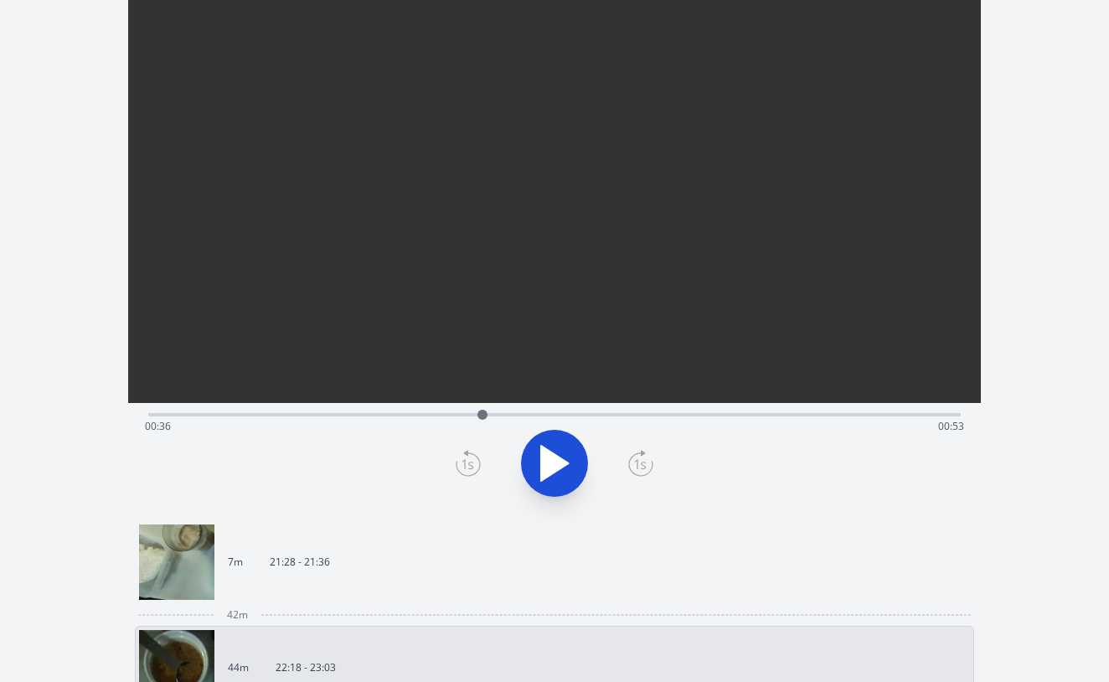
click at [572, 416] on div "Time elapsed: 00:36 Time remaining: 00:53" at bounding box center [555, 426] width 820 height 27
click at [701, 414] on div "Time elapsed: 00:46 Time remaining: 00:43" at bounding box center [555, 426] width 820 height 27
click at [758, 417] on div "Time elapsed: 01:00 Time remaining: 00:29" at bounding box center [555, 426] width 820 height 27
click at [823, 427] on div "Time elapsed: 01:07 Time remaining: 00:23" at bounding box center [555, 426] width 820 height 27
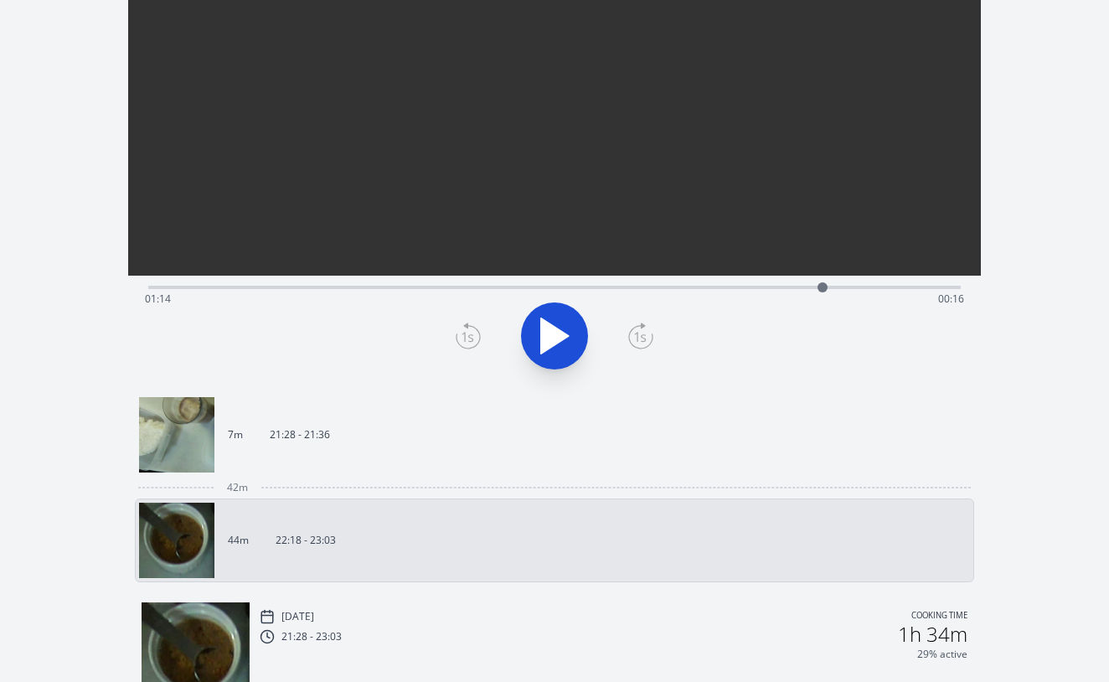
scroll to position [64, 0]
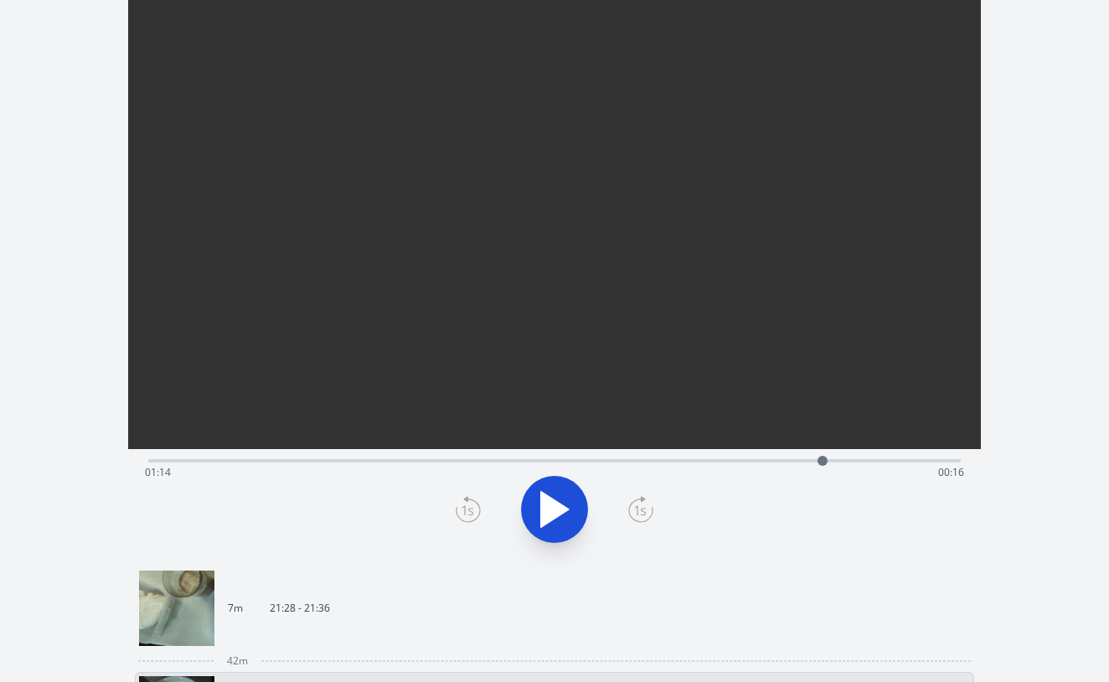
click at [740, 459] on div "Time elapsed: 01:14 Time remaining: 00:16" at bounding box center [555, 472] width 820 height 27
click at [706, 458] on div "Time elapsed: 01:05 Time remaining: 00:25" at bounding box center [554, 459] width 813 height 20
click at [669, 460] on div "Time elapsed: 01:01 Time remaining: 00:29" at bounding box center [555, 472] width 820 height 27
click at [619, 457] on div "Time elapsed: 00:57 Time remaining: 00:33" at bounding box center [554, 459] width 813 height 20
click at [579, 462] on div "Time elapsed: 00:51 Time remaining: 00:38" at bounding box center [555, 472] width 820 height 27
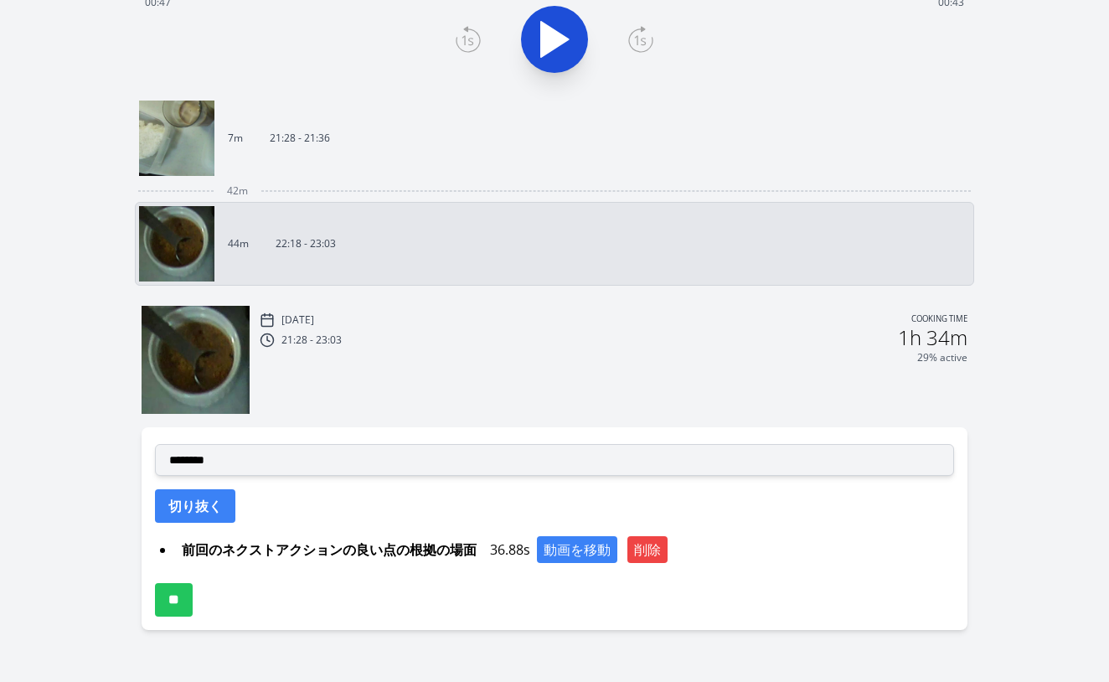
scroll to position [534, 0]
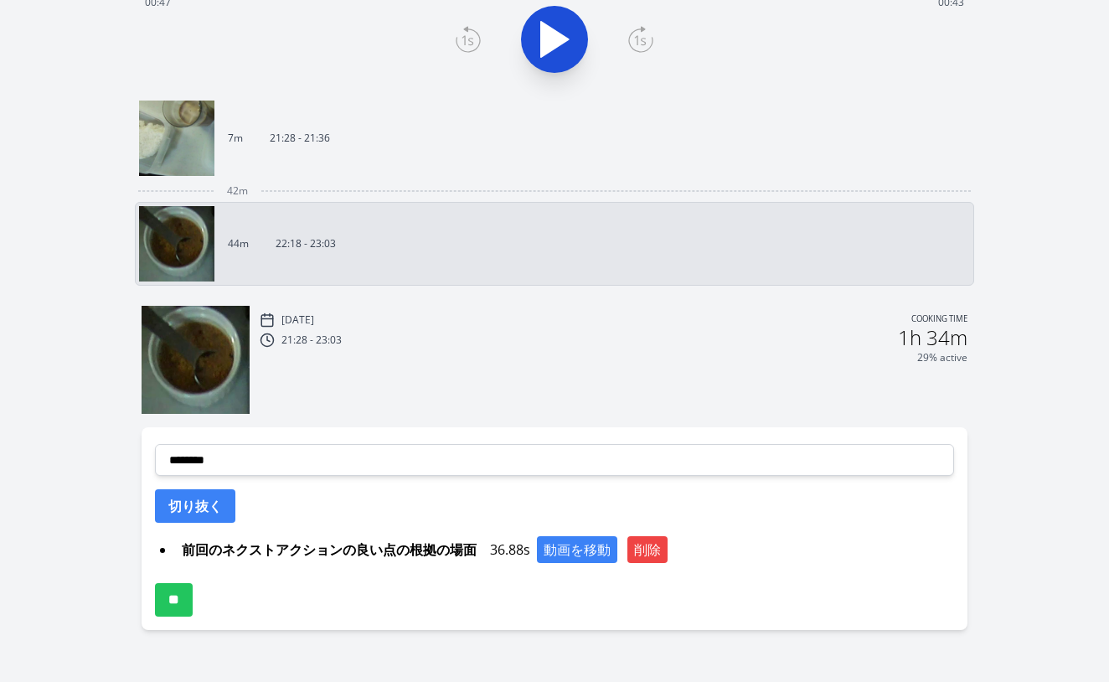
click at [400, 440] on div "**********" at bounding box center [555, 528] width 826 height 203
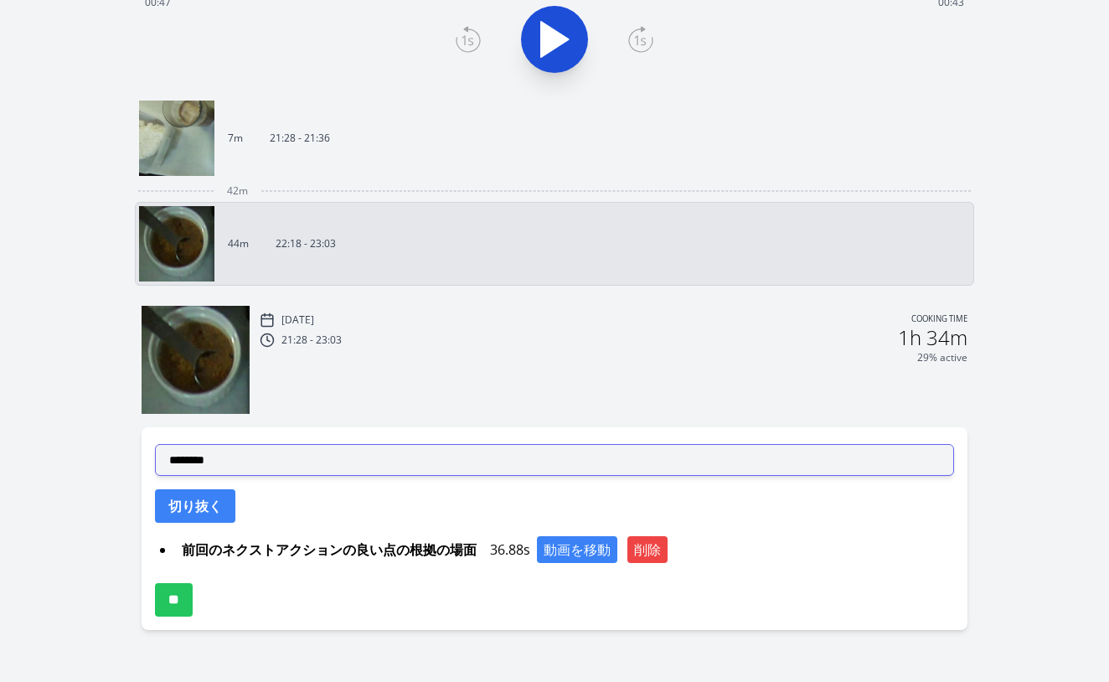
select select "**********"
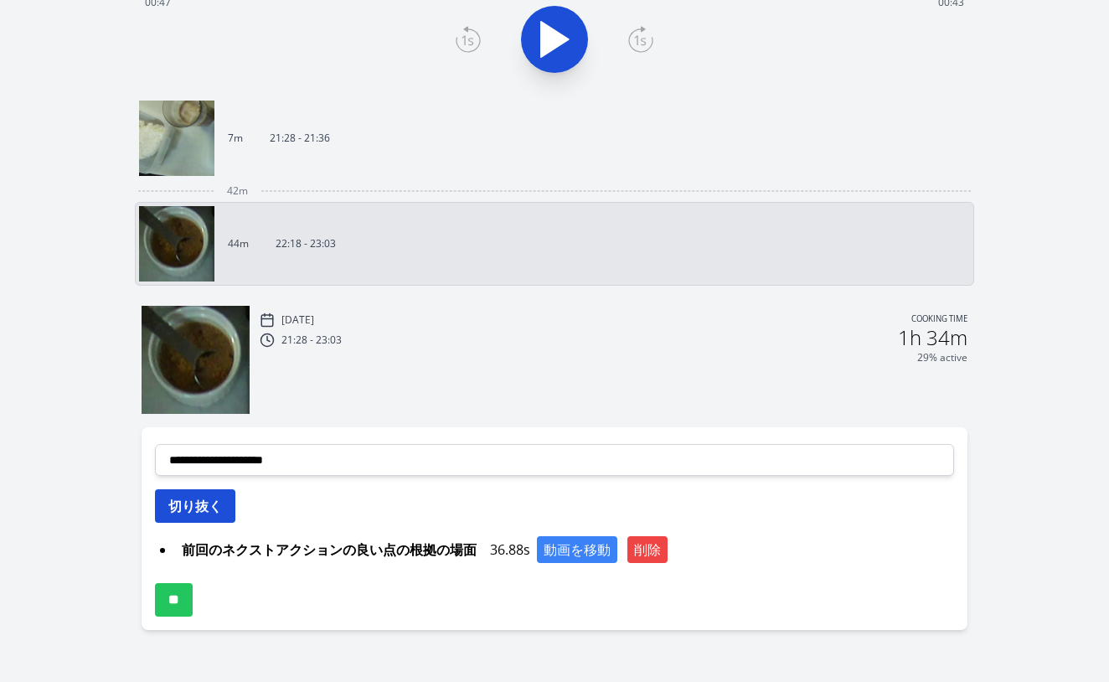
click at [205, 504] on button "切り抜く" at bounding box center [195, 506] width 80 height 34
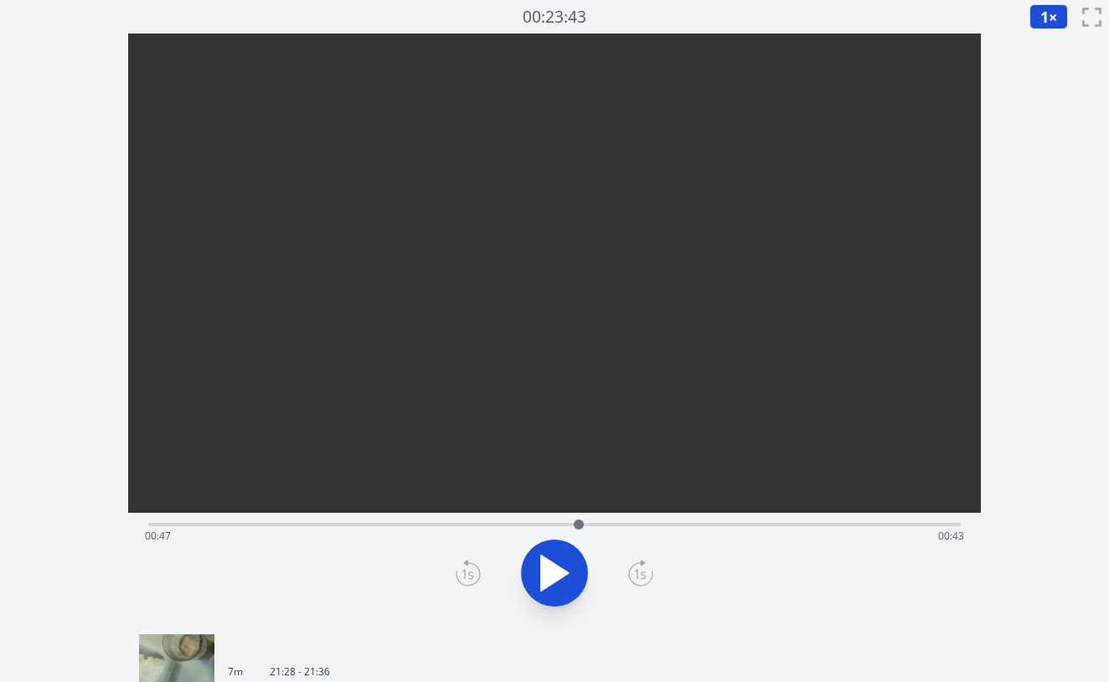
scroll to position [0, 0]
click at [625, 525] on div "Time elapsed: 00:47 Time remaining: 00:43" at bounding box center [555, 536] width 820 height 27
click at [703, 522] on div "Time elapsed: 00:52 Time remaining: 00:38" at bounding box center [554, 523] width 813 height 20
click at [725, 527] on div "Time elapsed: 01:01 Time remaining: 00:29" at bounding box center [555, 536] width 820 height 27
click at [770, 525] on div "Time elapsed: 01:03 Time remaining: 00:27" at bounding box center [555, 536] width 820 height 27
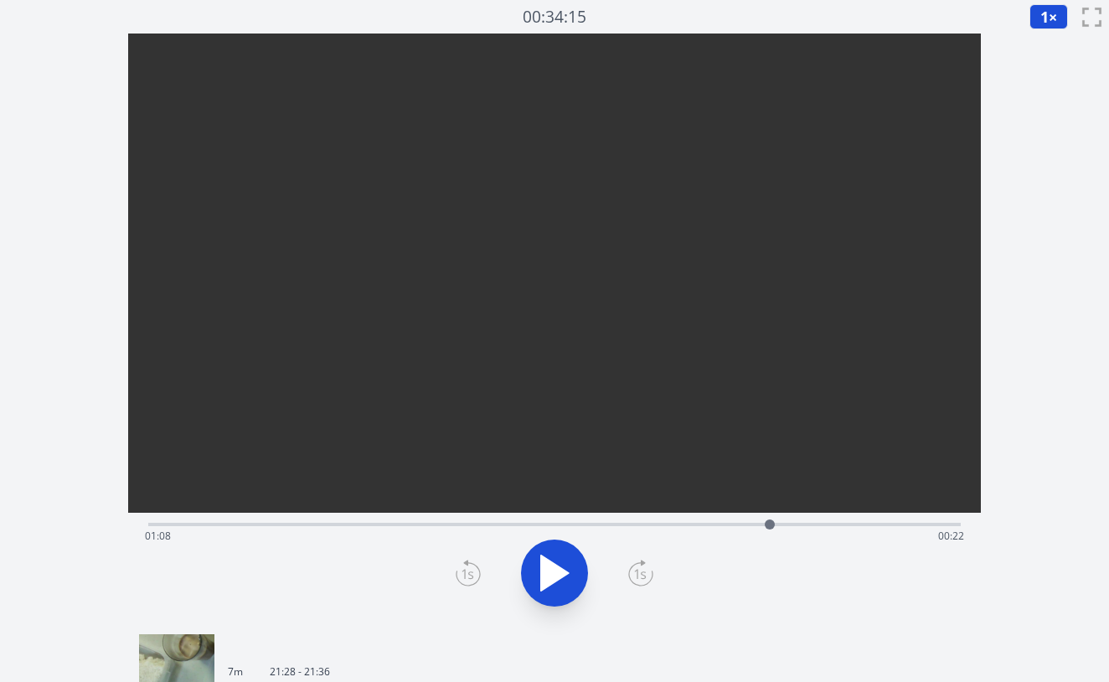
click at [800, 525] on div "Time elapsed: 01:08 Time remaining: 00:22" at bounding box center [555, 536] width 820 height 27
click at [835, 525] on div "Time elapsed: 01:11 Time remaining: 00:18" at bounding box center [555, 536] width 820 height 27
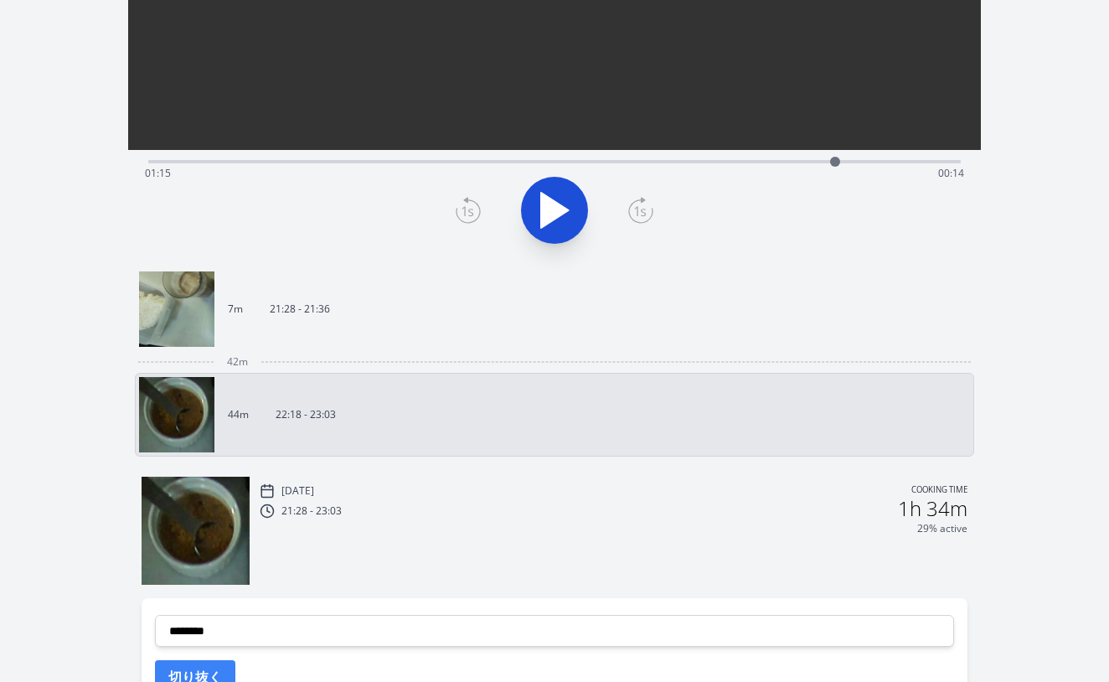
scroll to position [251, 0]
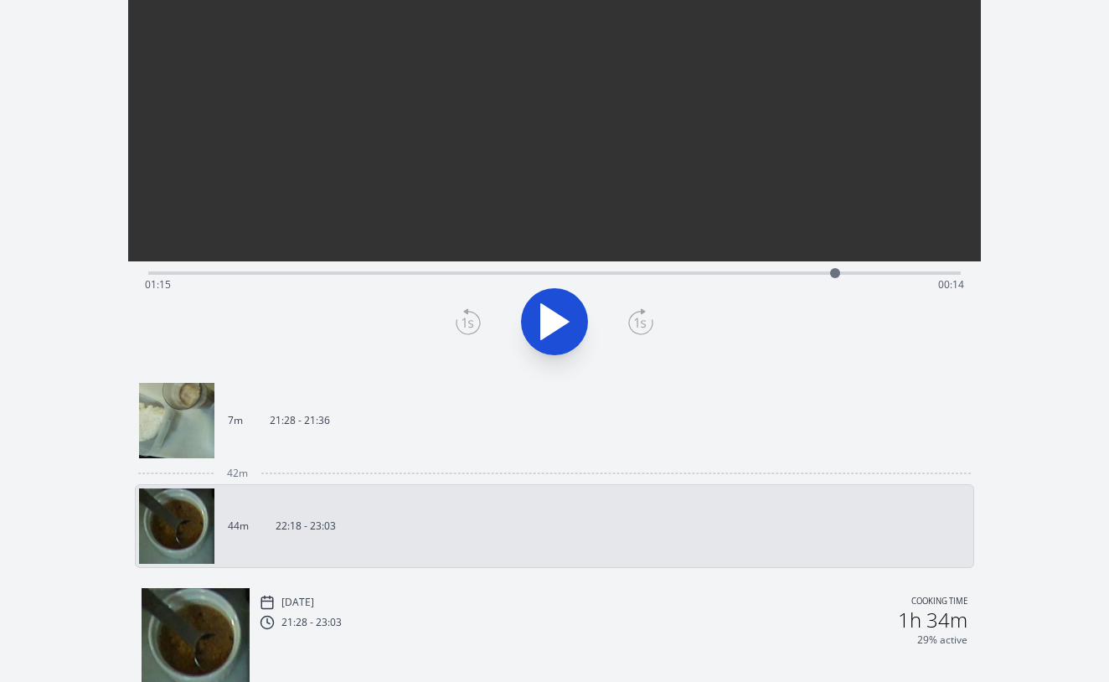
click at [690, 266] on div "Time elapsed: 01:15 Time remaining: 00:14" at bounding box center [554, 271] width 813 height 20
click at [715, 273] on div "Time elapsed: 00:59 Time remaining: 00:30" at bounding box center [555, 285] width 820 height 27
click at [649, 274] on div "Time elapsed: 01:02 Time remaining: 00:28" at bounding box center [555, 285] width 820 height 27
click at [617, 272] on div "Time elapsed: 00:55 Time remaining: 00:35" at bounding box center [555, 285] width 820 height 27
click at [583, 272] on div "Time elapsed: 00:51 Time remaining: 00:38" at bounding box center [555, 285] width 820 height 27
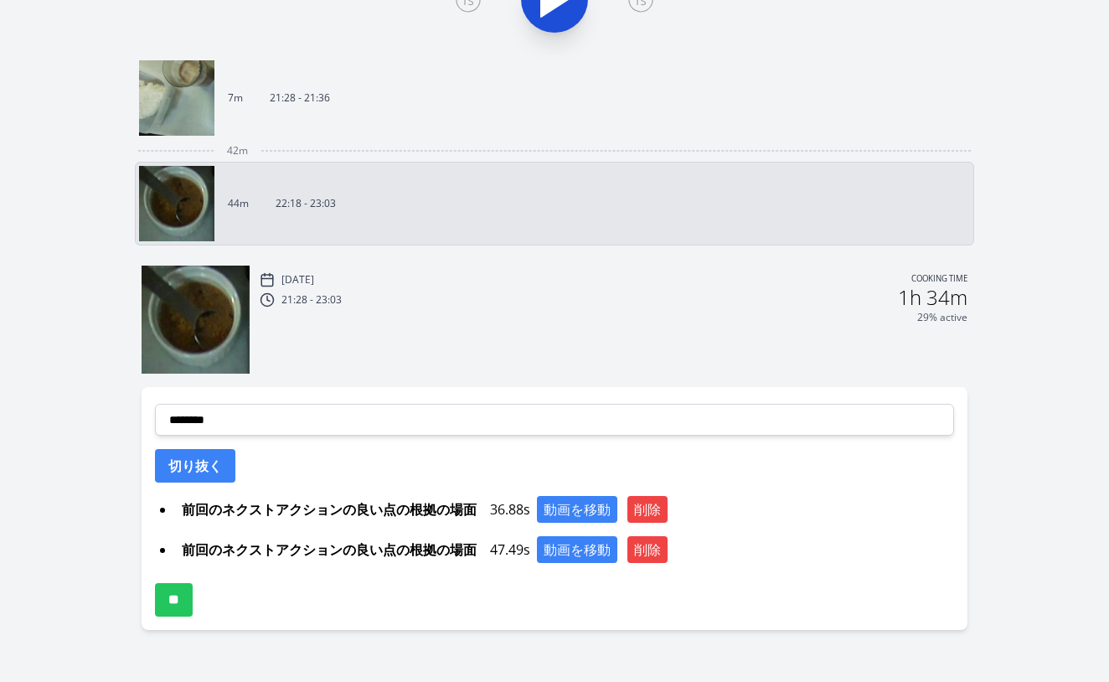
scroll to position [574, 0]
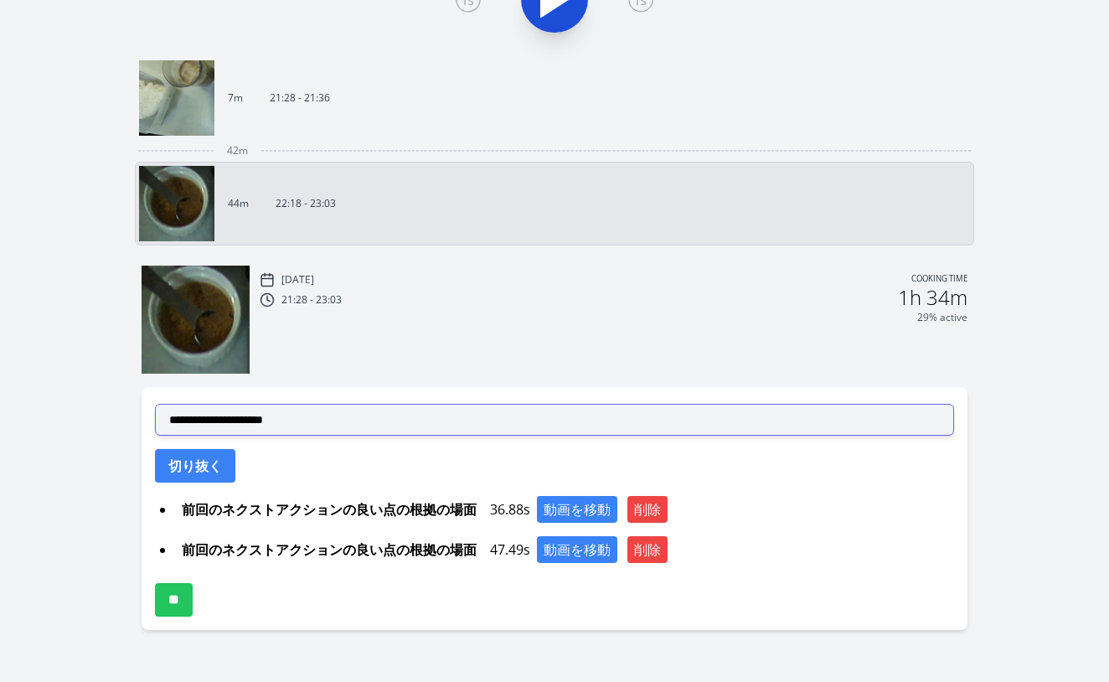
select select "**********"
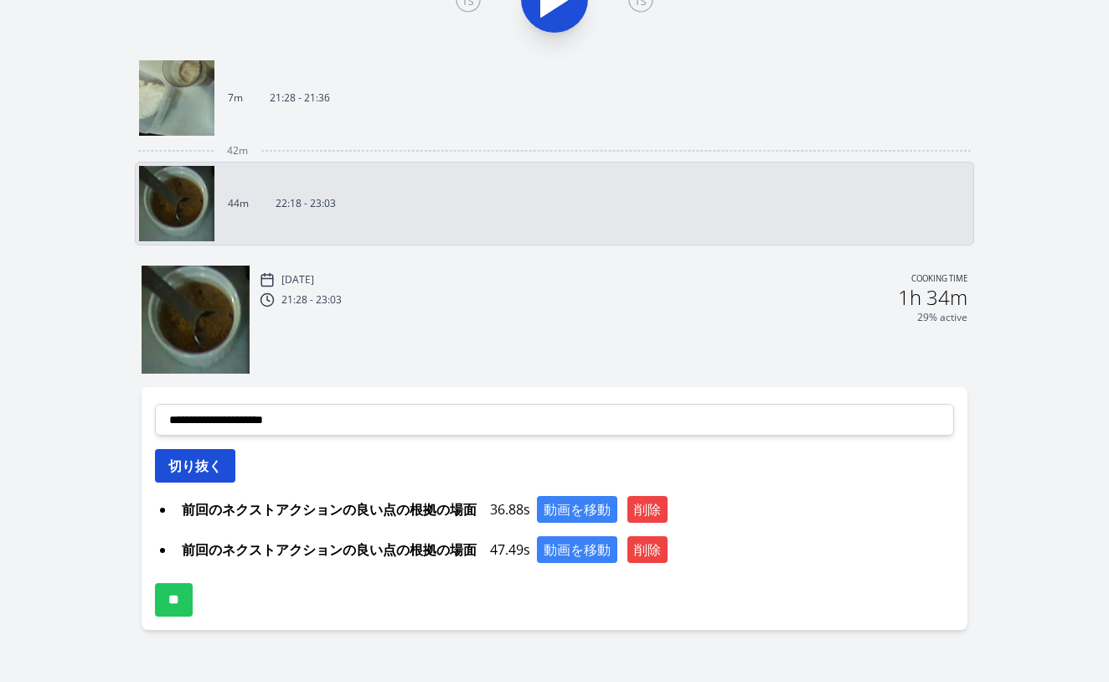
click at [205, 467] on button "切り抜く" at bounding box center [195, 466] width 80 height 34
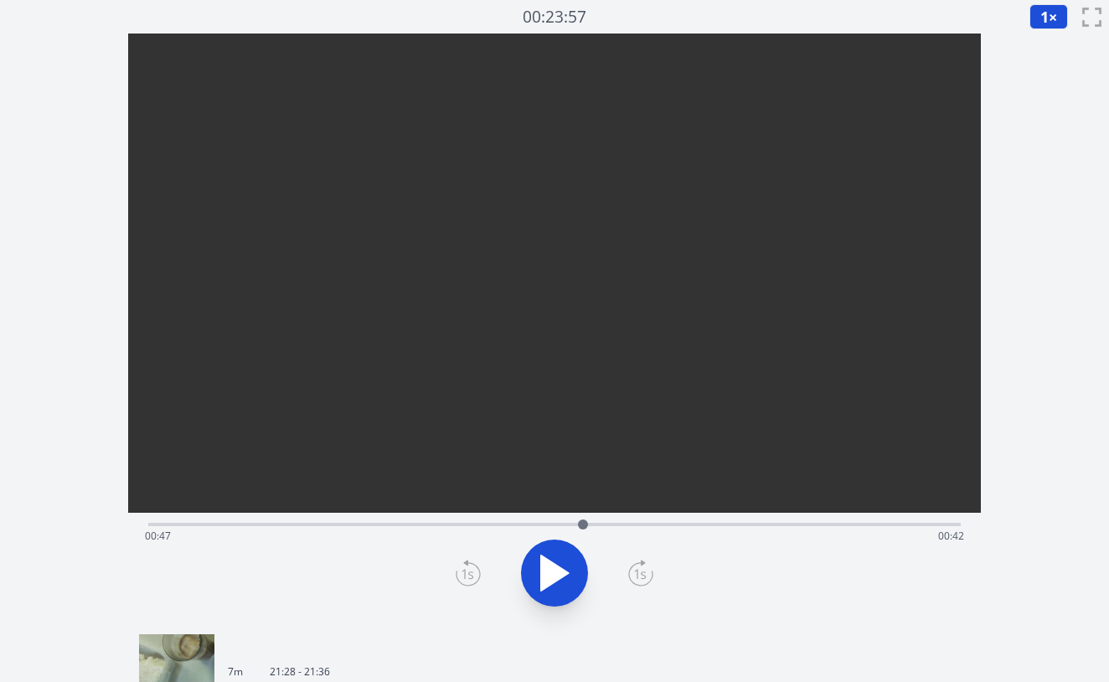
scroll to position [0, 0]
click at [464, 529] on div "Time elapsed: 00:47 Time remaining: 00:42" at bounding box center [555, 536] width 820 height 27
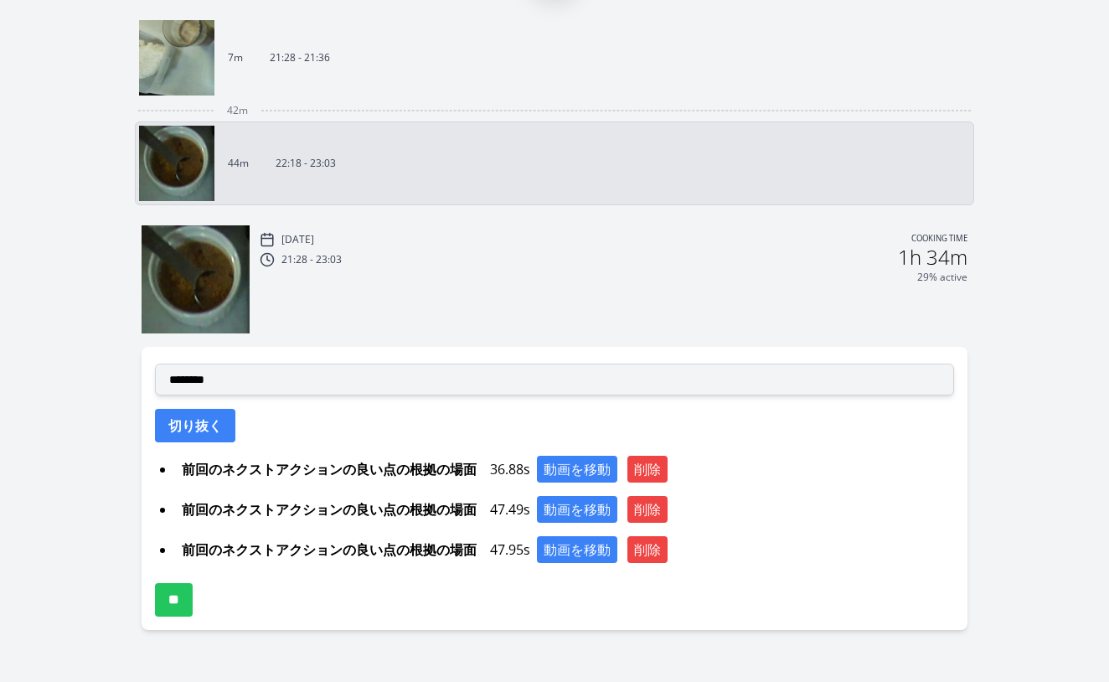
scroll to position [614, 0]
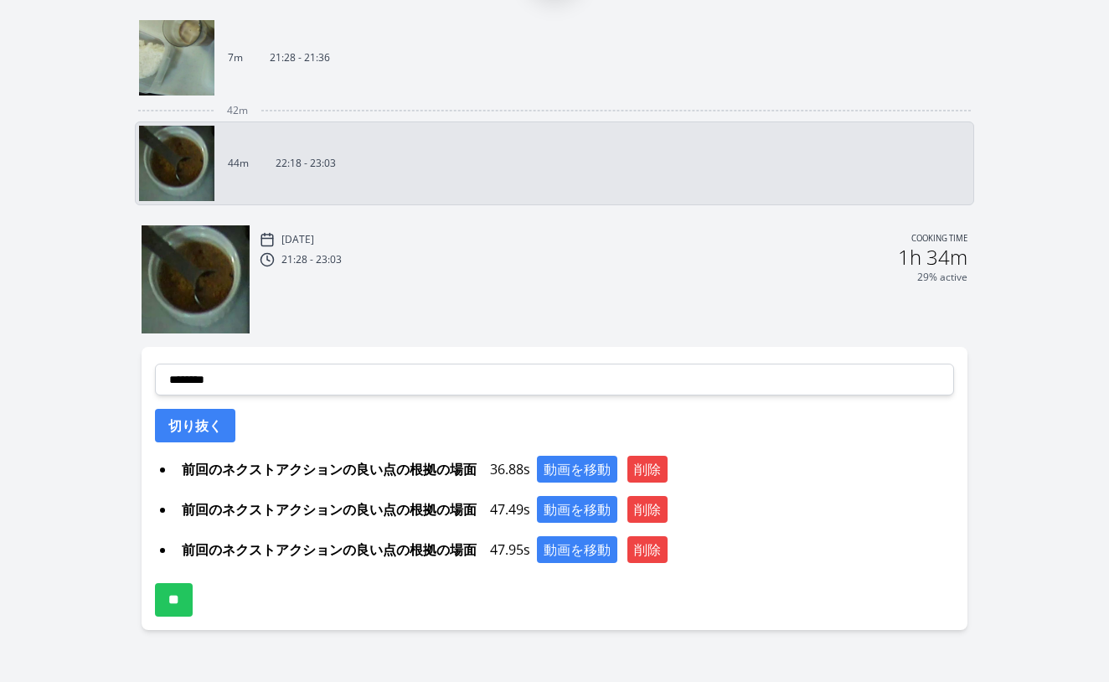
click at [432, 359] on div "**********" at bounding box center [555, 488] width 826 height 283
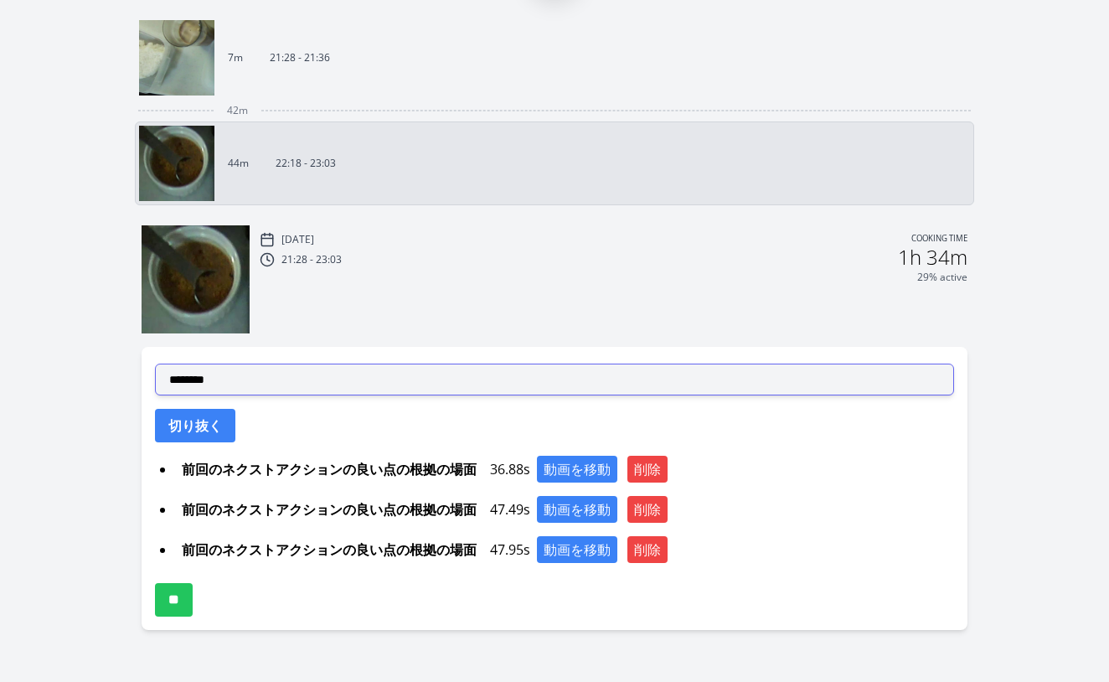
select select "**********"
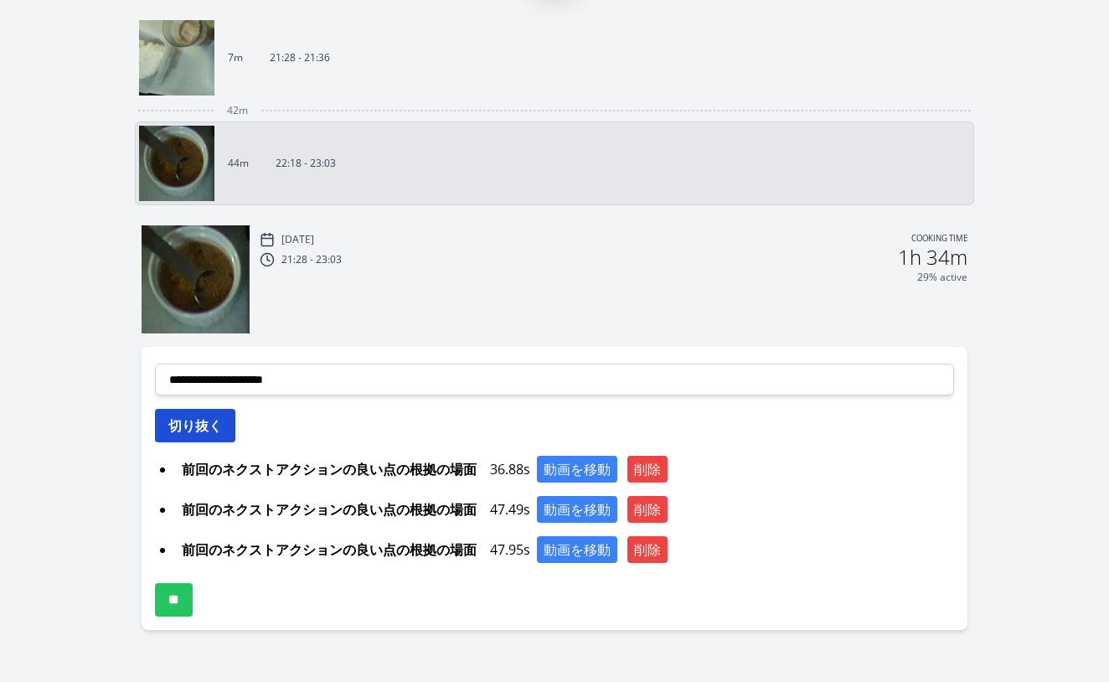
click at [205, 430] on button "切り抜く" at bounding box center [195, 426] width 80 height 34
select select
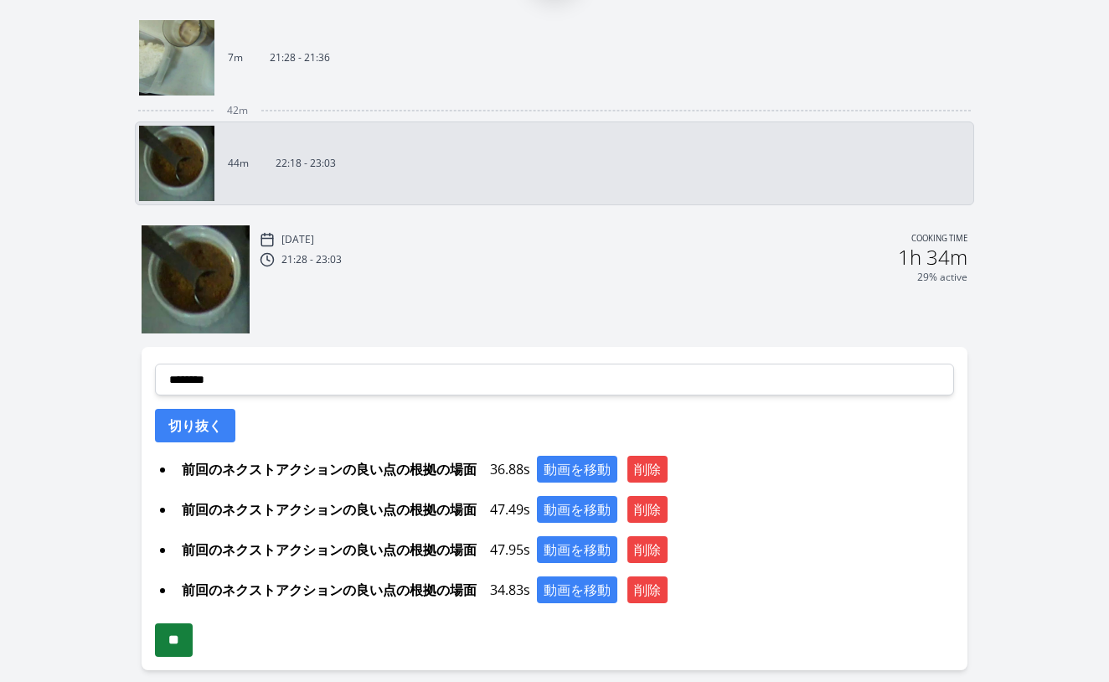
click at [185, 651] on input "**" at bounding box center [174, 640] width 38 height 34
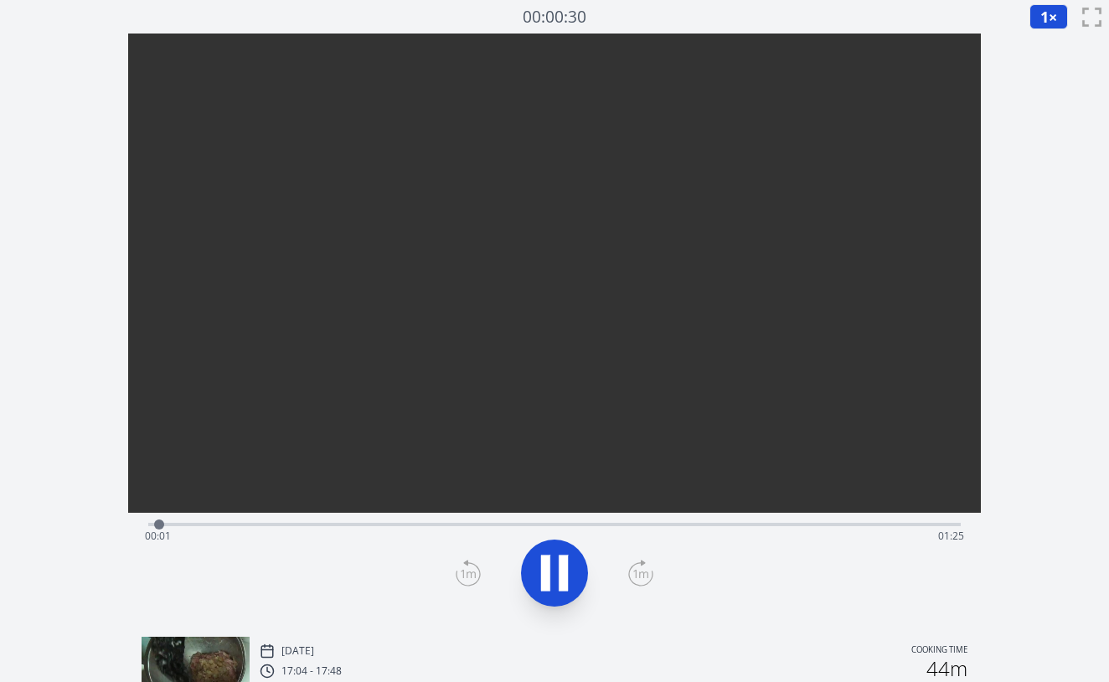
click at [459, 522] on div "Time elapsed: 00:01 Time remaining: 01:25" at bounding box center [554, 523] width 813 height 20
click at [618, 524] on div "Time elapsed: 00:33 Time remaining: 00:53" at bounding box center [555, 536] width 820 height 27
click at [719, 526] on div "Time elapsed: 00:50 Time remaining: 00:36" at bounding box center [555, 536] width 820 height 27
click at [842, 519] on div "Time elapsed: 01:00 Time remaining: 00:26" at bounding box center [554, 523] width 813 height 20
click at [921, 515] on div "Time elapsed: 01:13 Time remaining: 00:13" at bounding box center [554, 523] width 813 height 20
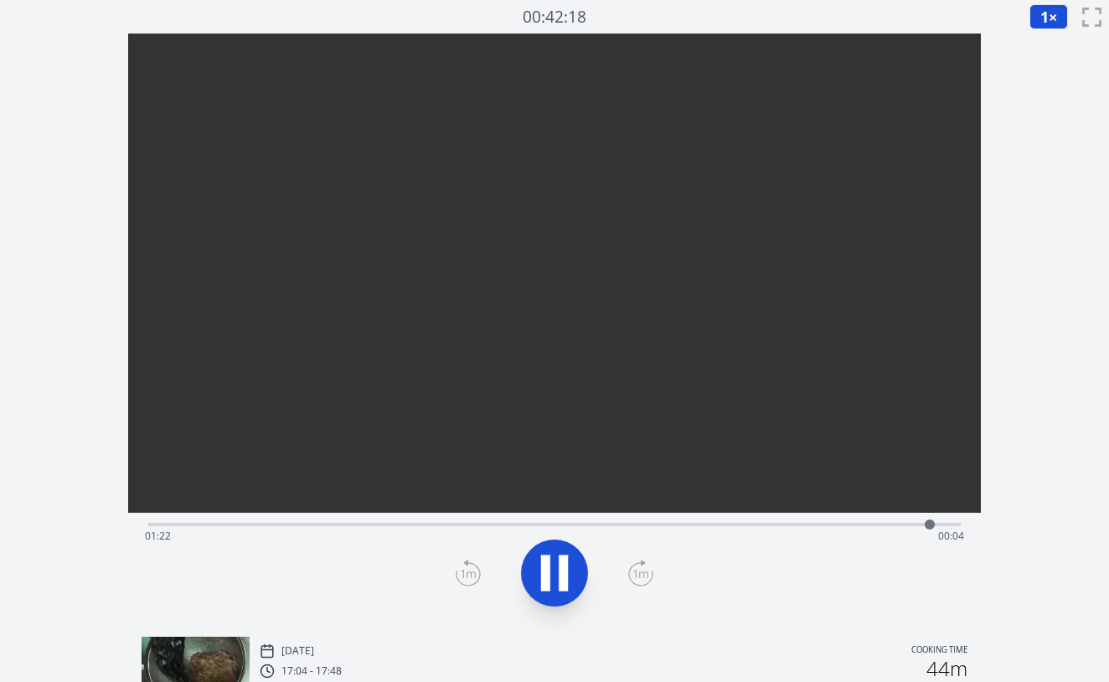
click at [547, 579] on icon at bounding box center [545, 574] width 9 height 36
click at [440, 526] on div "Time elapsed: 00:01 Time remaining: 01:20" at bounding box center [555, 536] width 820 height 27
click at [634, 528] on div "Time elapsed: 00:29 Time remaining: 00:52" at bounding box center [555, 536] width 820 height 27
click at [750, 520] on div "Time elapsed: 00:49 Time remaining: 00:33" at bounding box center [554, 523] width 813 height 20
click at [805, 520] on div "Time elapsed: 01:00 Time remaining: 00:21" at bounding box center [554, 523] width 813 height 20
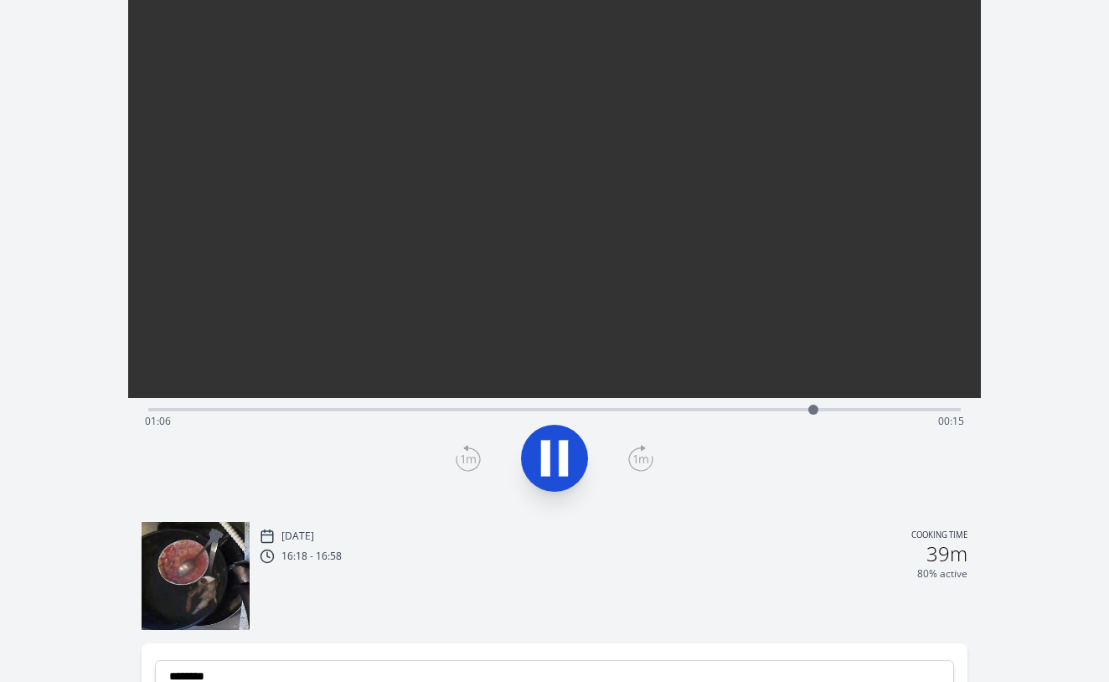
scroll to position [108, 0]
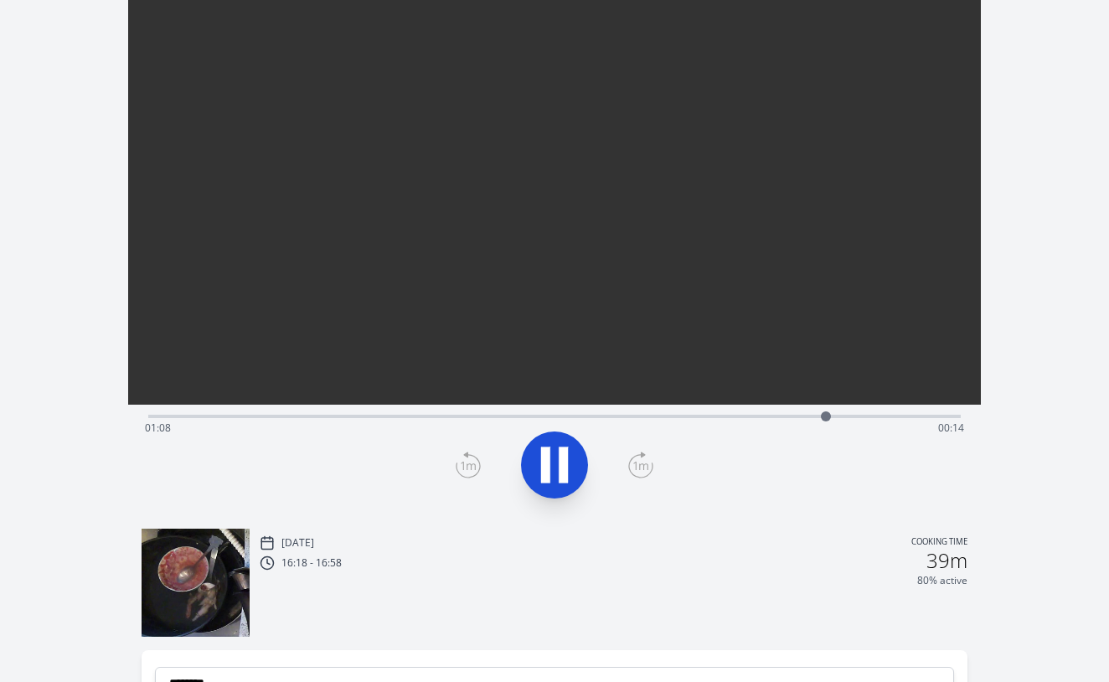
click at [891, 418] on div "Time elapsed: 01:08 Time remaining: 00:14" at bounding box center [555, 428] width 820 height 27
click at [934, 416] on div "Time elapsed: 01:14 Time remaining: 00:07" at bounding box center [555, 428] width 820 height 27
click at [521, 482] on div at bounding box center [554, 465] width 833 height 80
click at [558, 472] on icon at bounding box center [554, 465] width 47 height 47
